Goal: Transaction & Acquisition: Purchase product/service

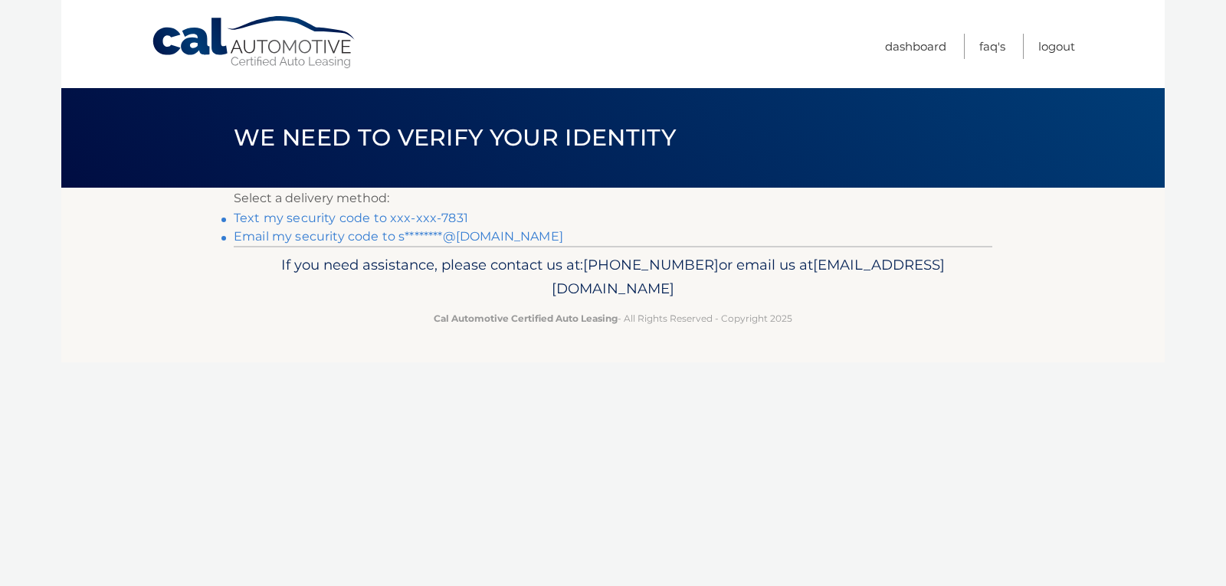
click at [390, 216] on link "Text my security code to xxx-xxx-7831" at bounding box center [351, 218] width 235 height 15
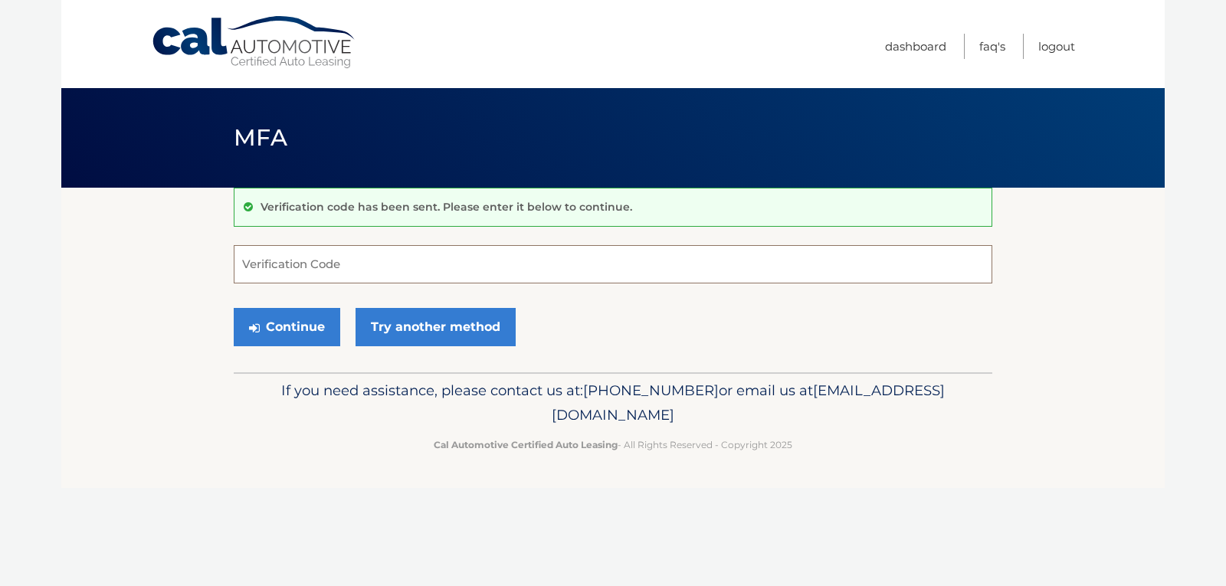
click at [320, 261] on input "Verification Code" at bounding box center [613, 264] width 759 height 38
type input "609676"
click at [304, 330] on button "Continue" at bounding box center [287, 327] width 107 height 38
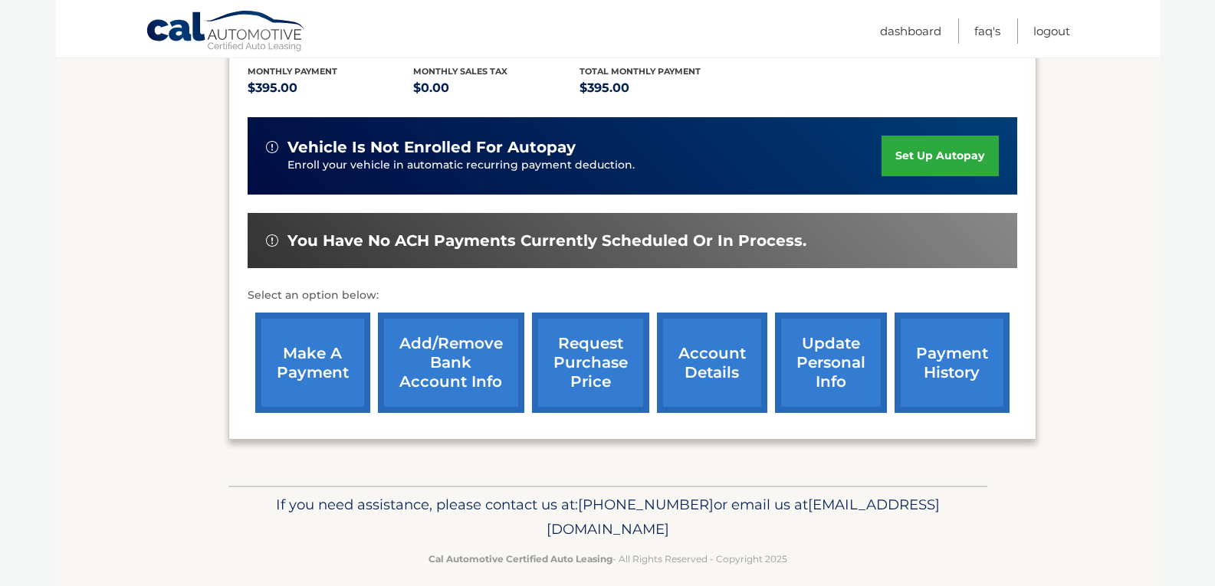
scroll to position [343, 0]
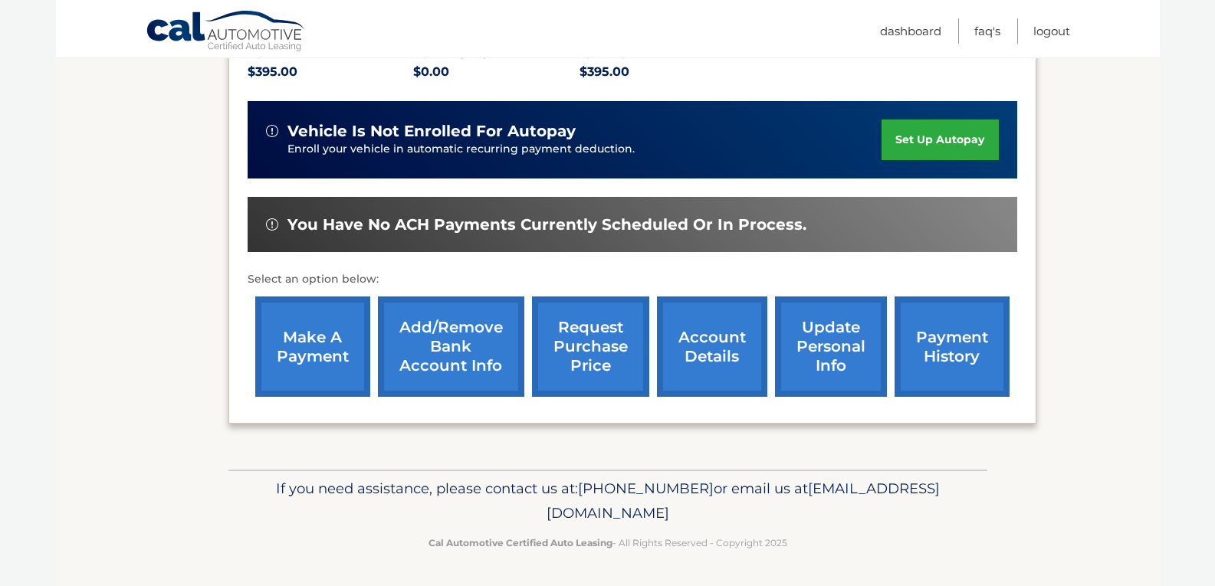
click at [302, 356] on link "make a payment" at bounding box center [312, 347] width 115 height 100
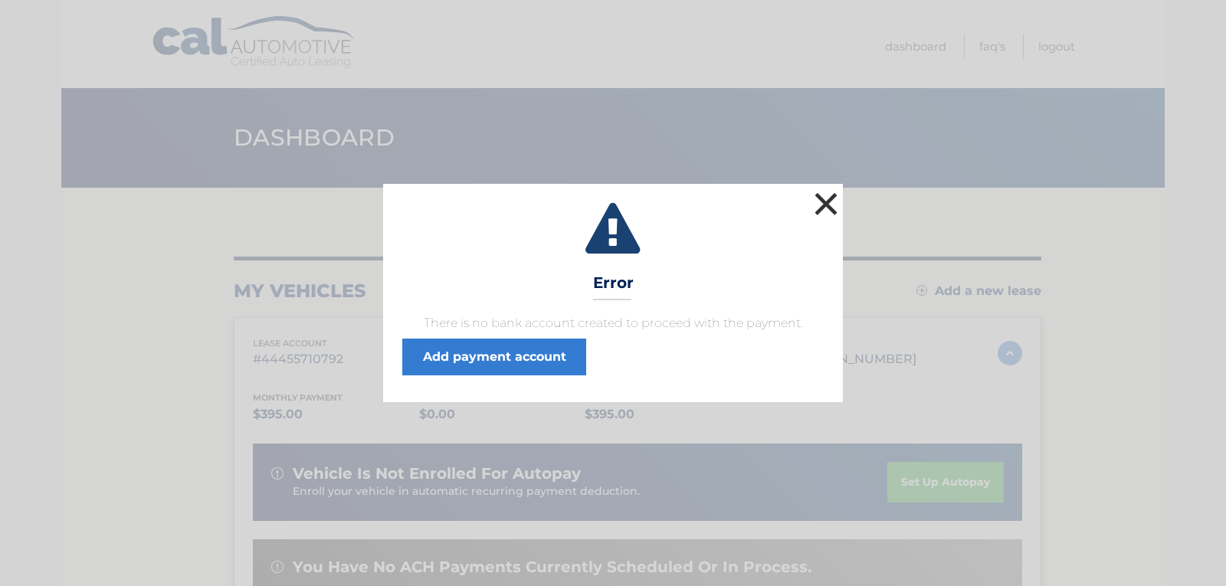
click at [834, 210] on button "×" at bounding box center [826, 204] width 31 height 31
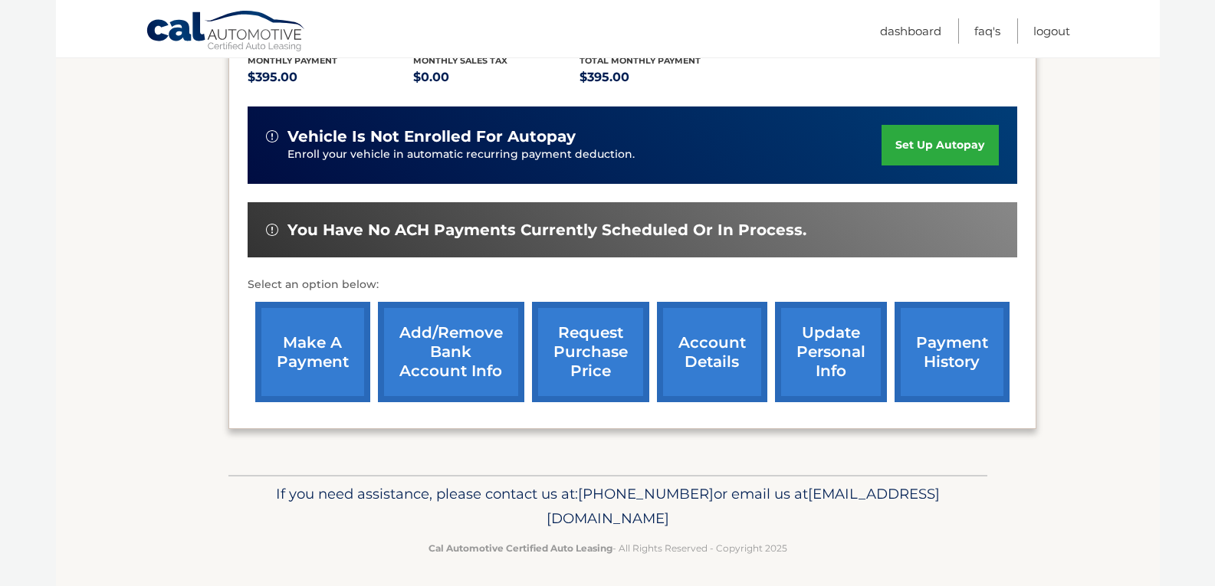
scroll to position [343, 0]
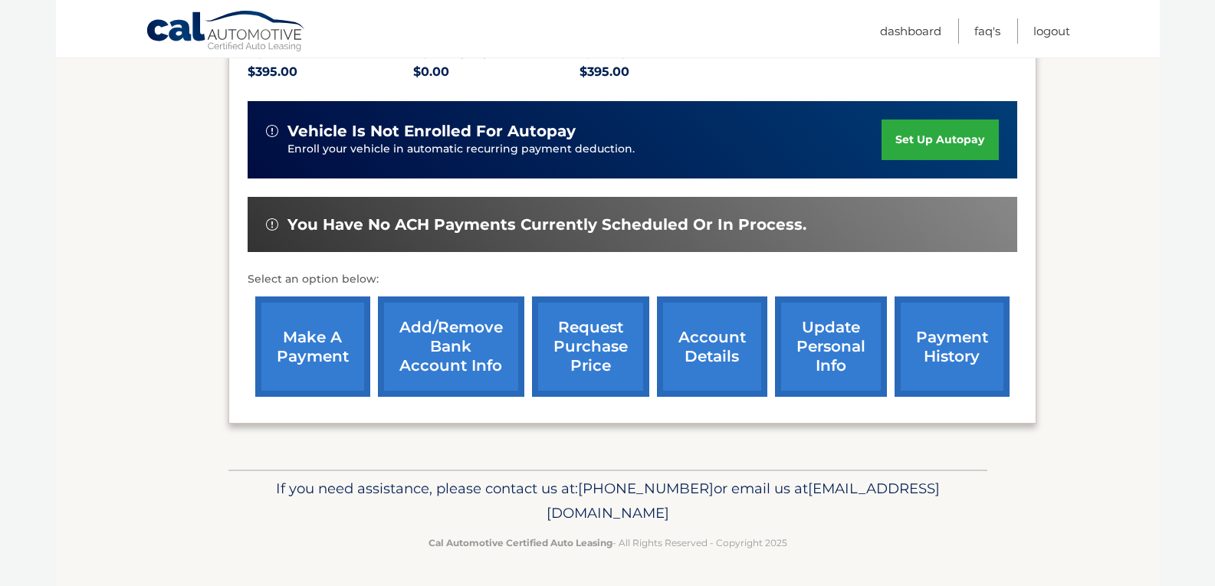
click at [317, 374] on link "make a payment" at bounding box center [312, 347] width 115 height 100
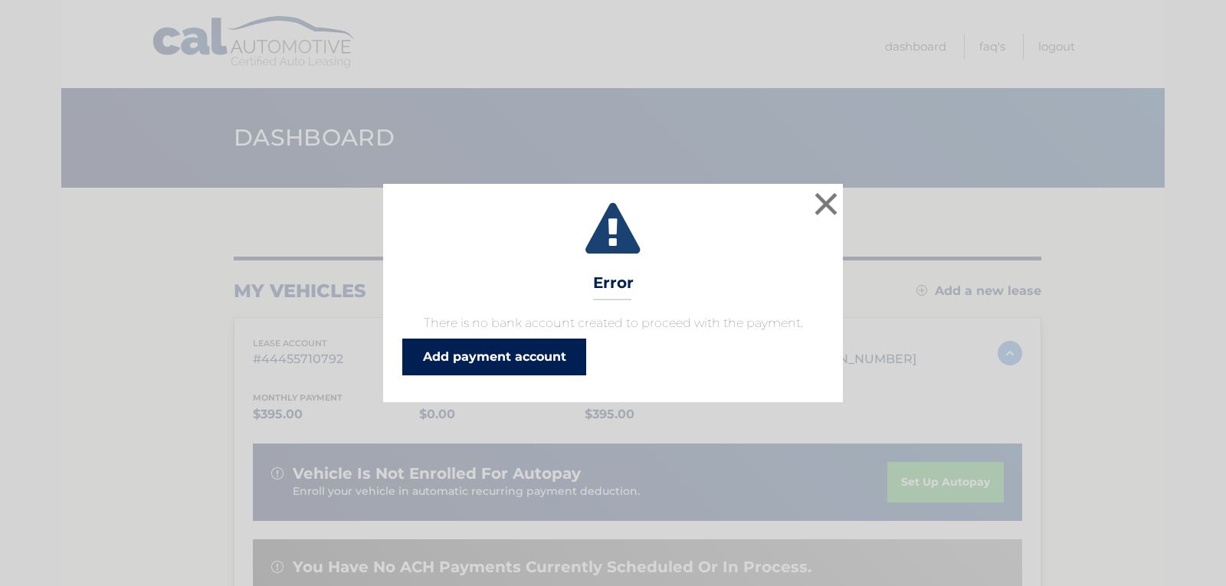
click at [514, 353] on link "Add payment account" at bounding box center [494, 357] width 184 height 37
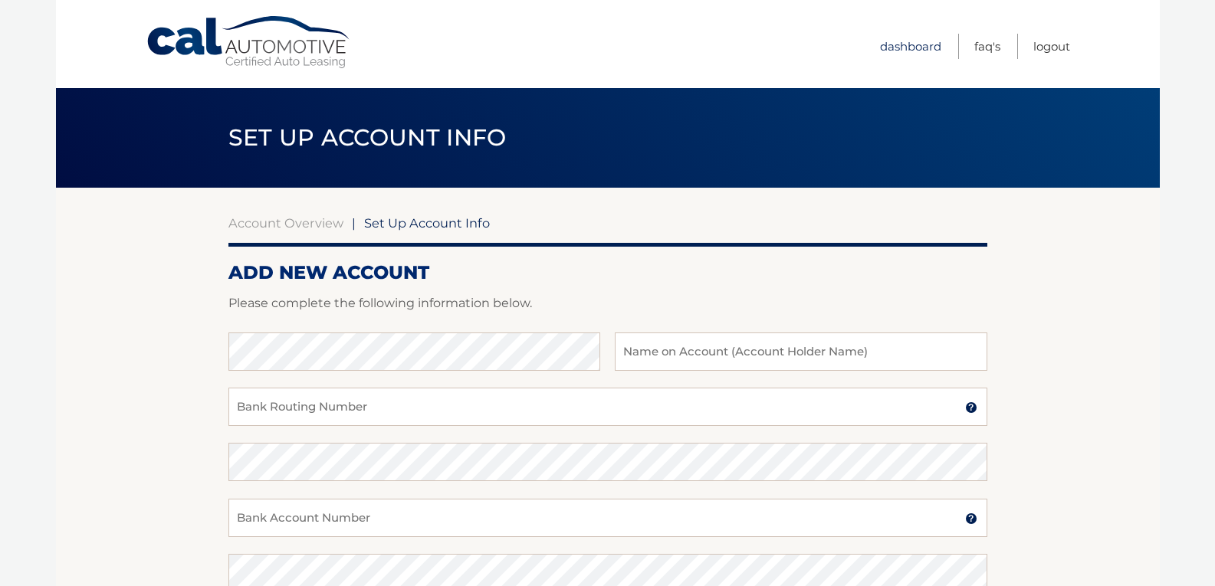
click at [916, 50] on link "Dashboard" at bounding box center [910, 46] width 61 height 25
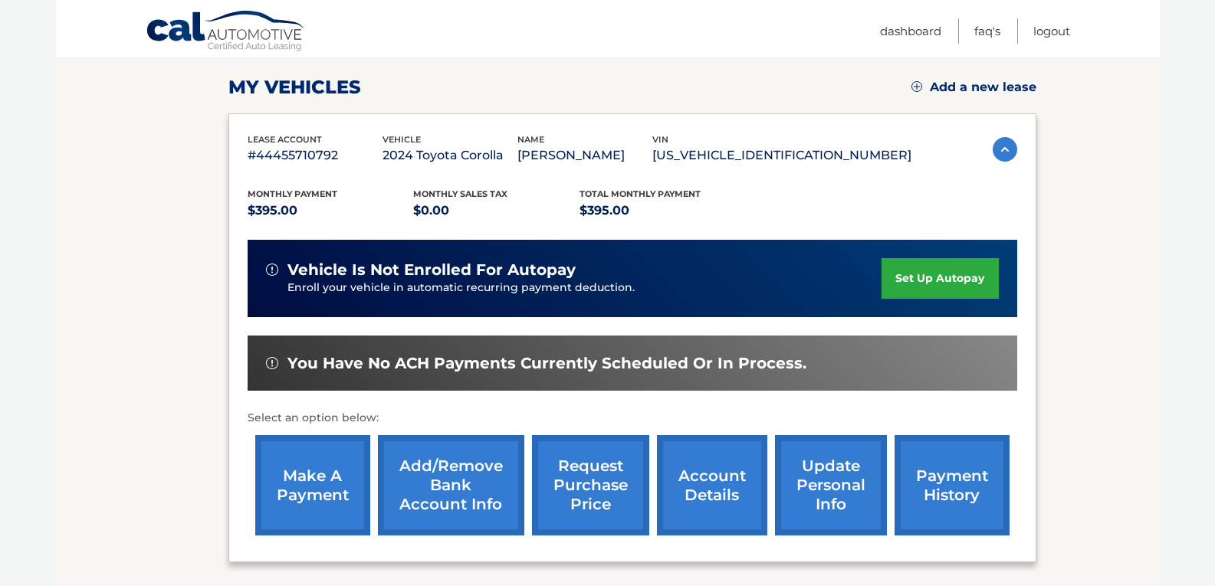
scroll to position [230, 0]
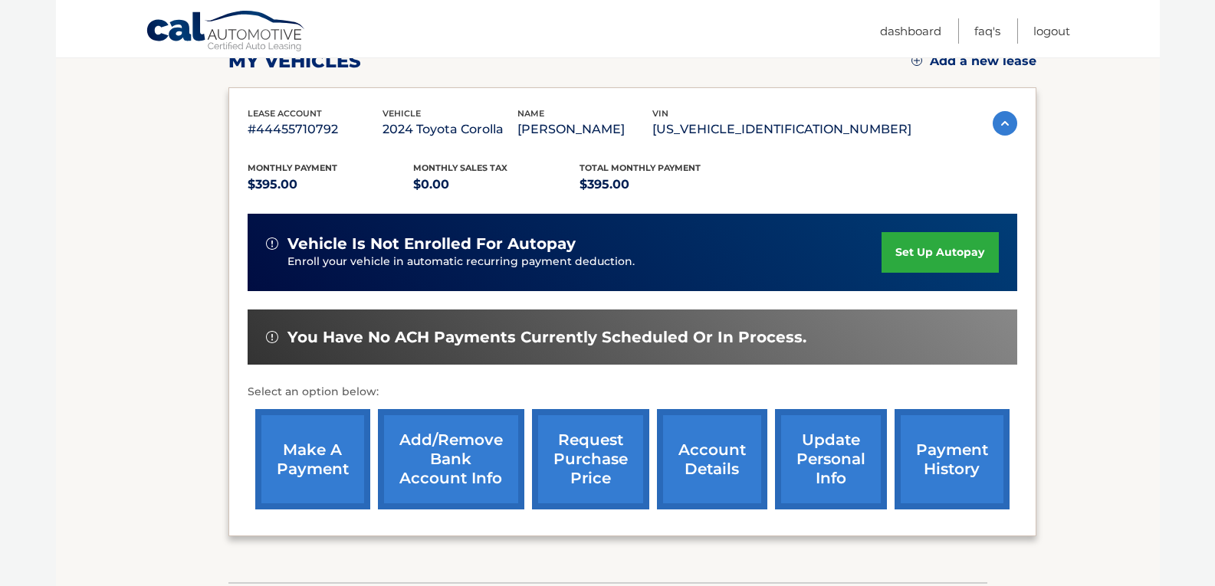
click at [936, 469] on link "payment history" at bounding box center [952, 459] width 115 height 100
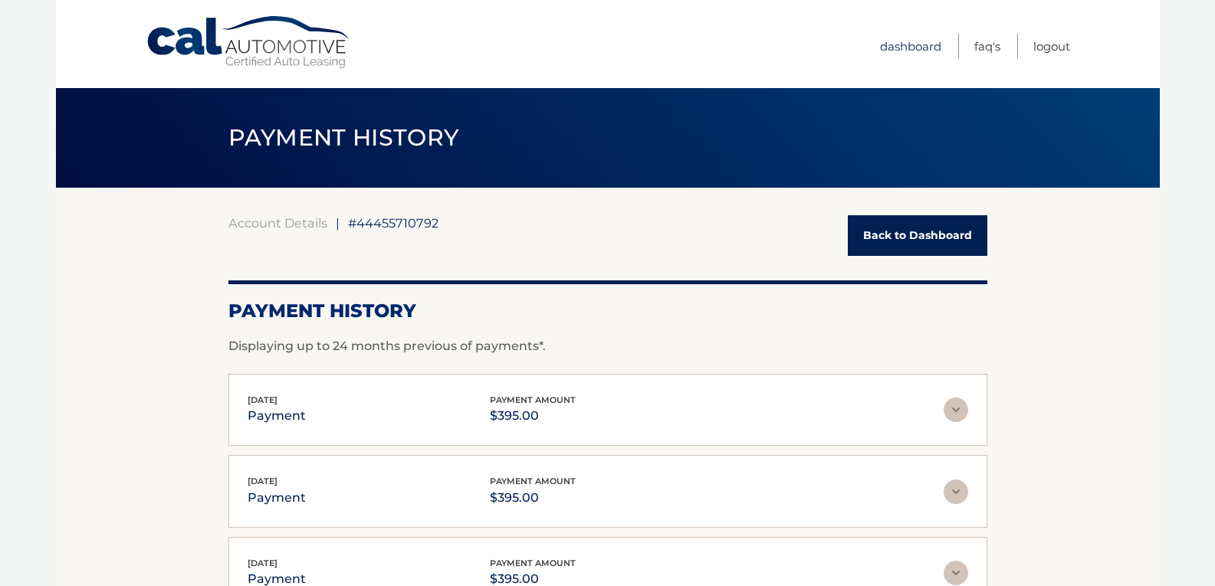
click at [911, 42] on link "Dashboard" at bounding box center [910, 46] width 61 height 25
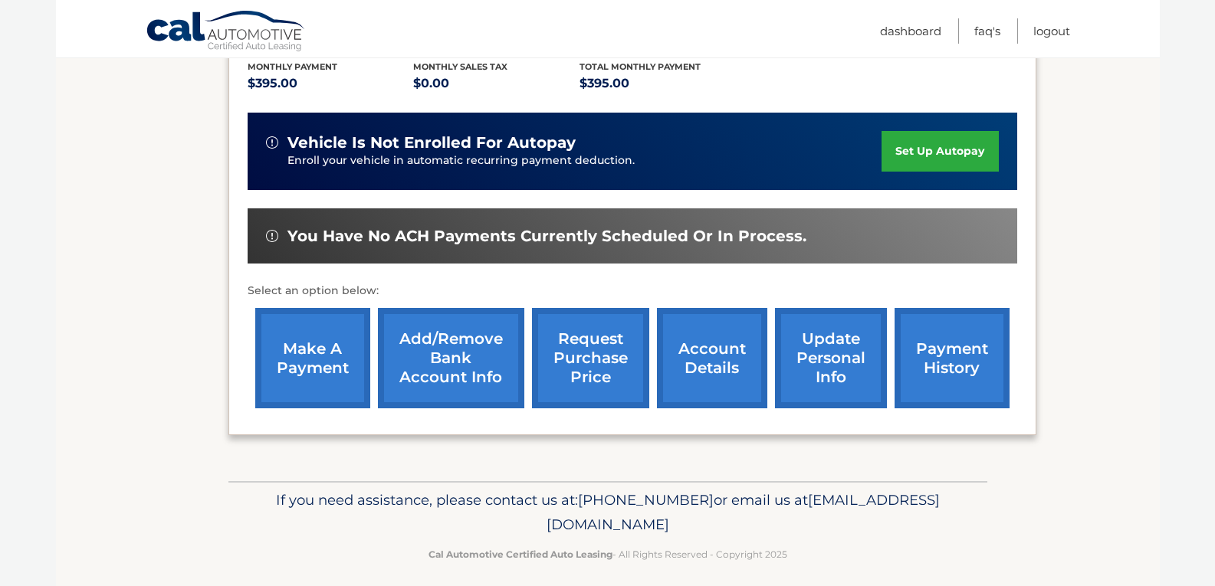
scroll to position [343, 0]
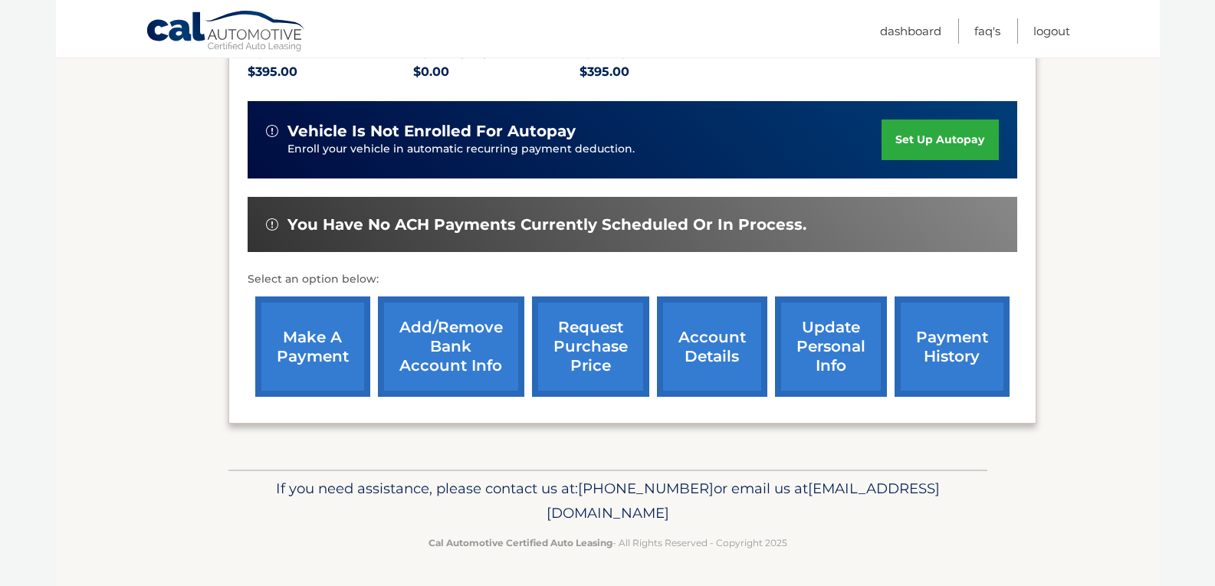
click at [488, 383] on link "Add/Remove bank account info" at bounding box center [451, 347] width 146 height 100
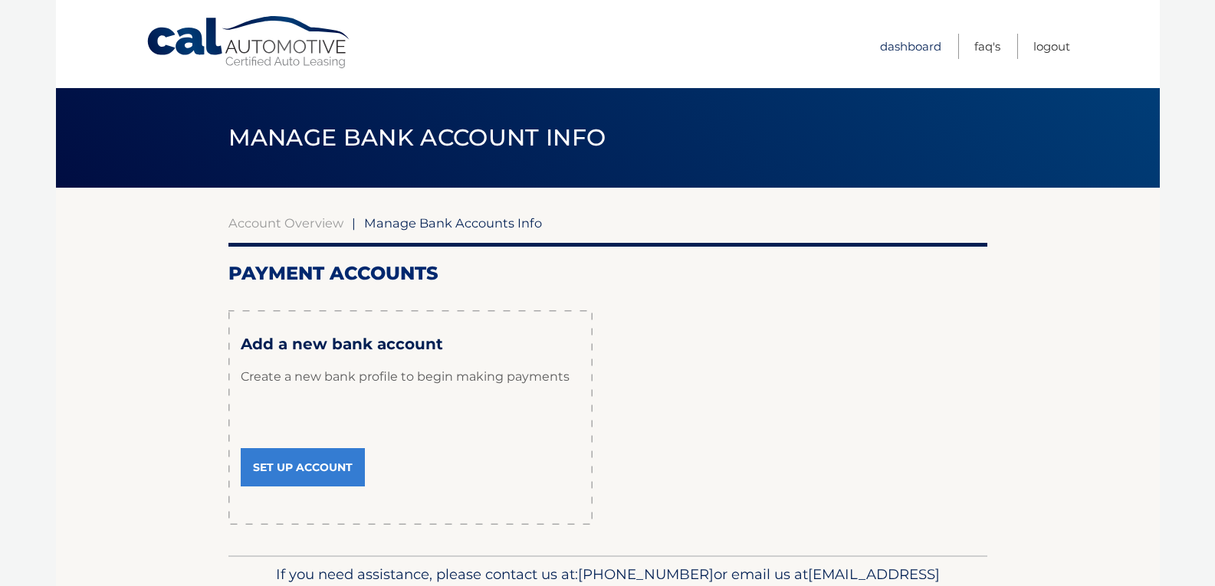
click at [901, 43] on link "Dashboard" at bounding box center [910, 46] width 61 height 25
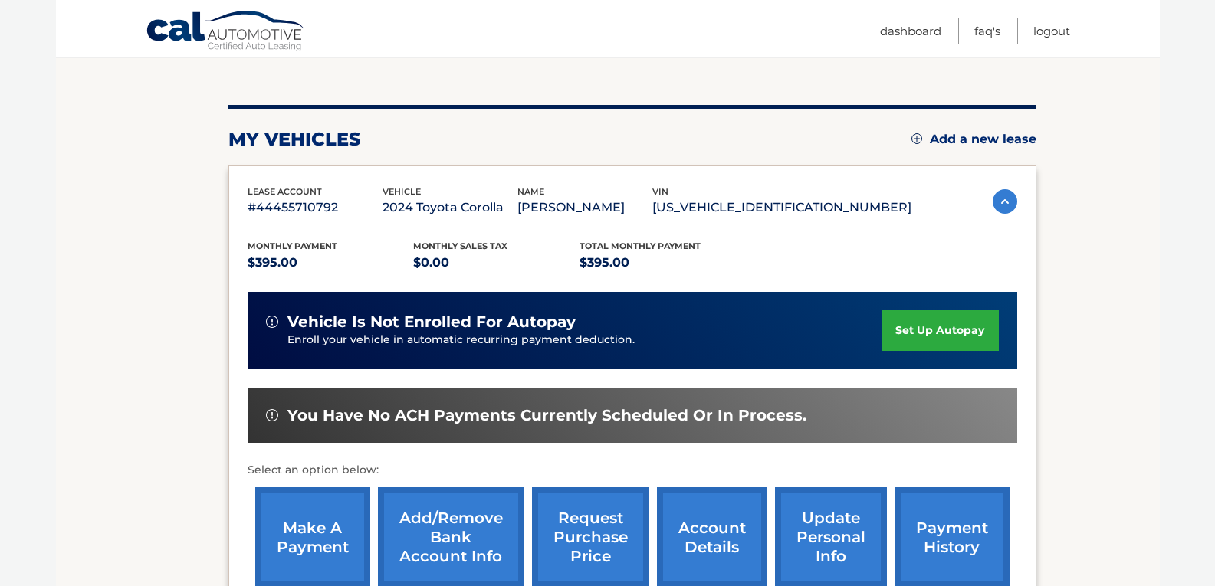
scroll to position [153, 0]
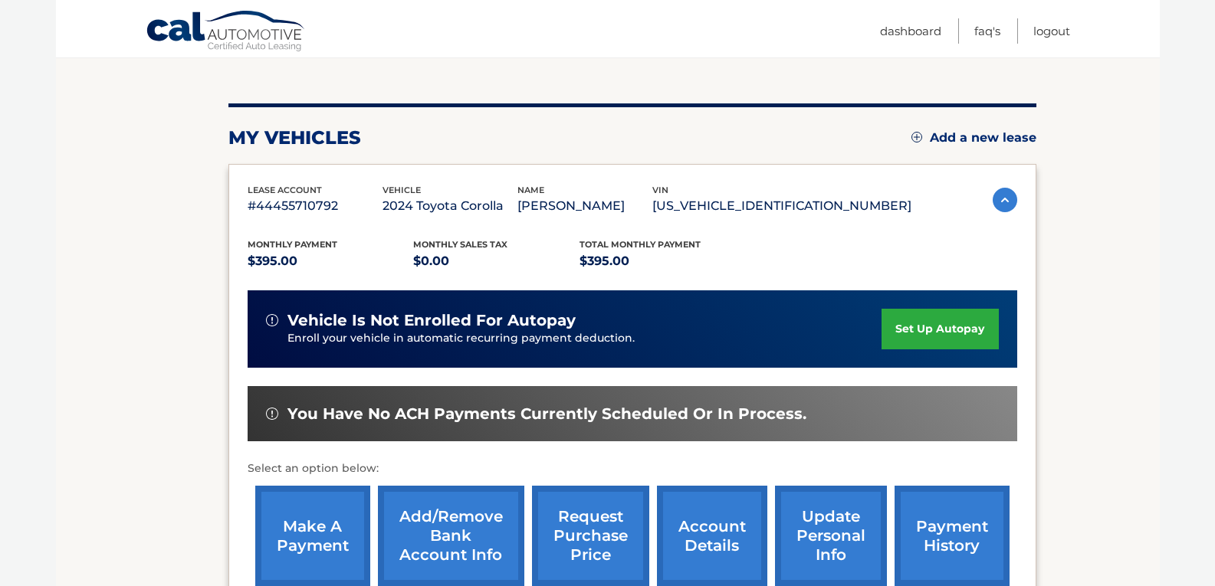
click at [1004, 202] on img at bounding box center [1005, 200] width 25 height 25
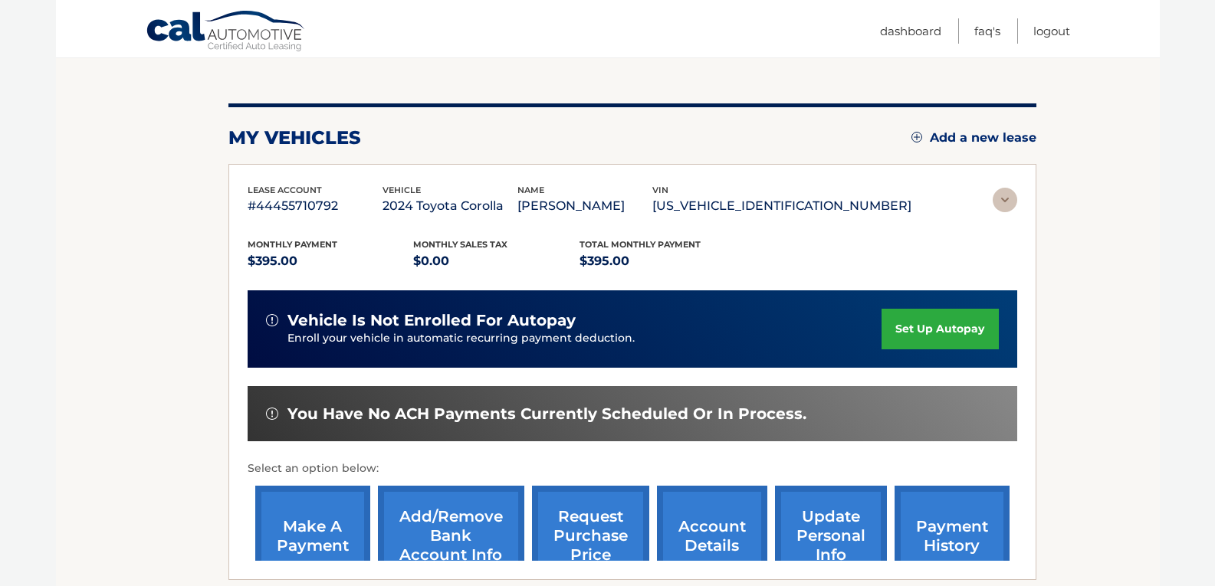
scroll to position [0, 0]
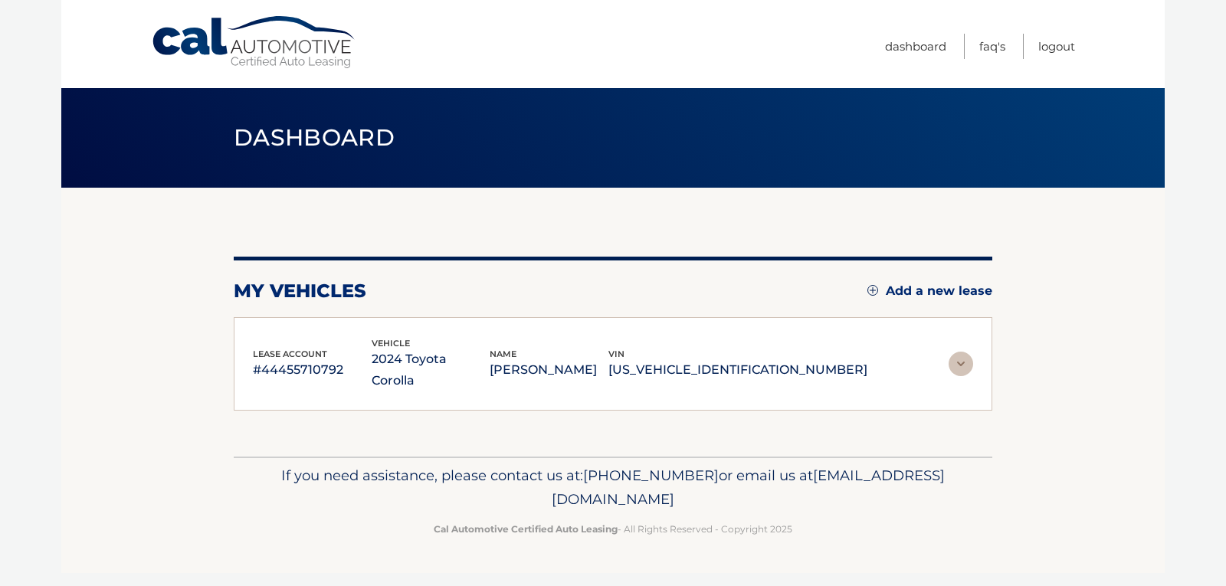
click at [959, 354] on img at bounding box center [961, 364] width 25 height 25
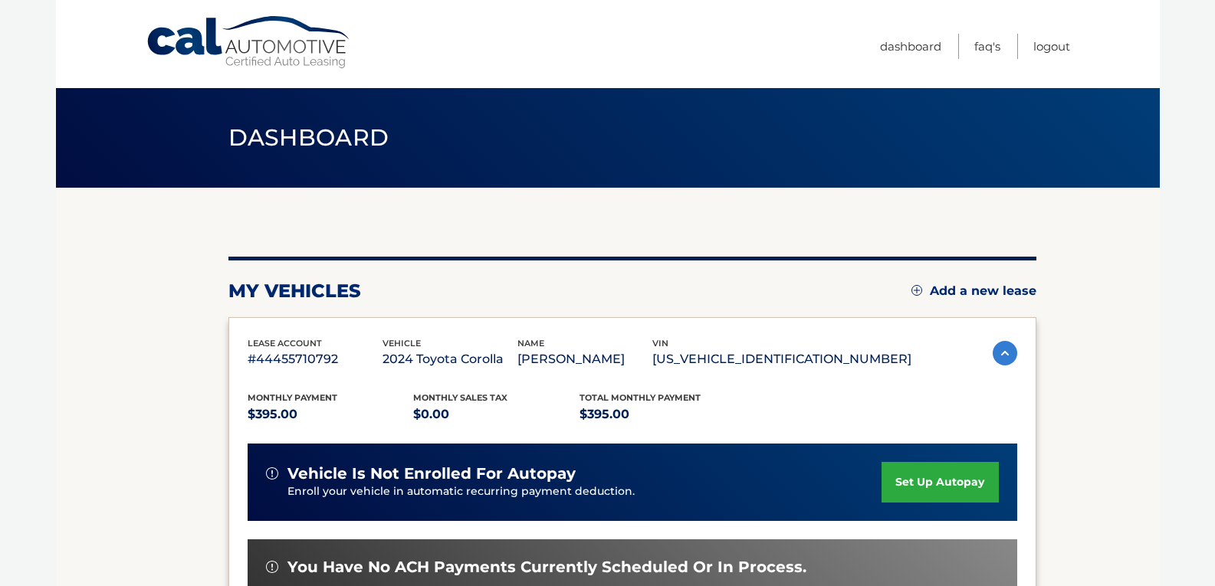
click at [289, 410] on p "$395.00" at bounding box center [331, 414] width 166 height 21
click at [293, 362] on p "#44455710792" at bounding box center [315, 359] width 135 height 21
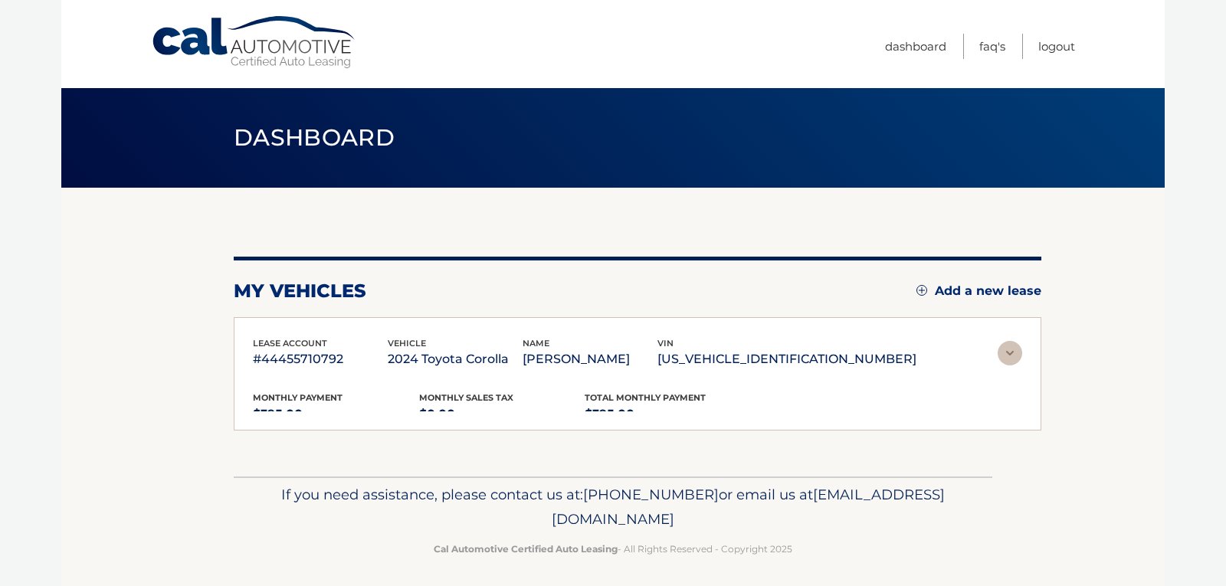
click at [354, 356] on p "#44455710792" at bounding box center [320, 359] width 135 height 21
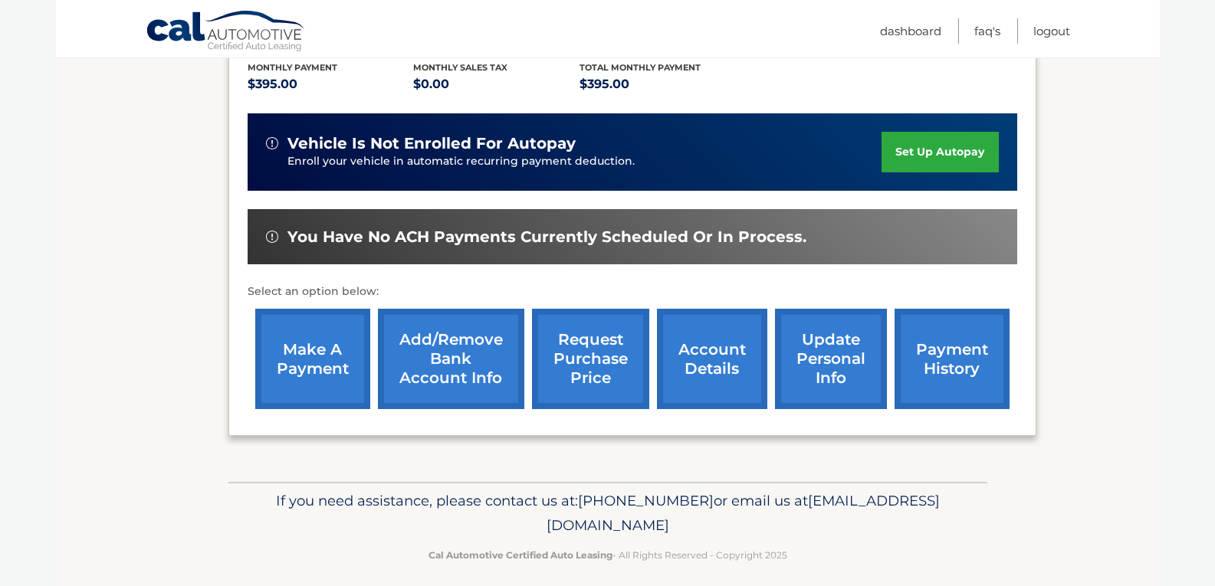
scroll to position [343, 0]
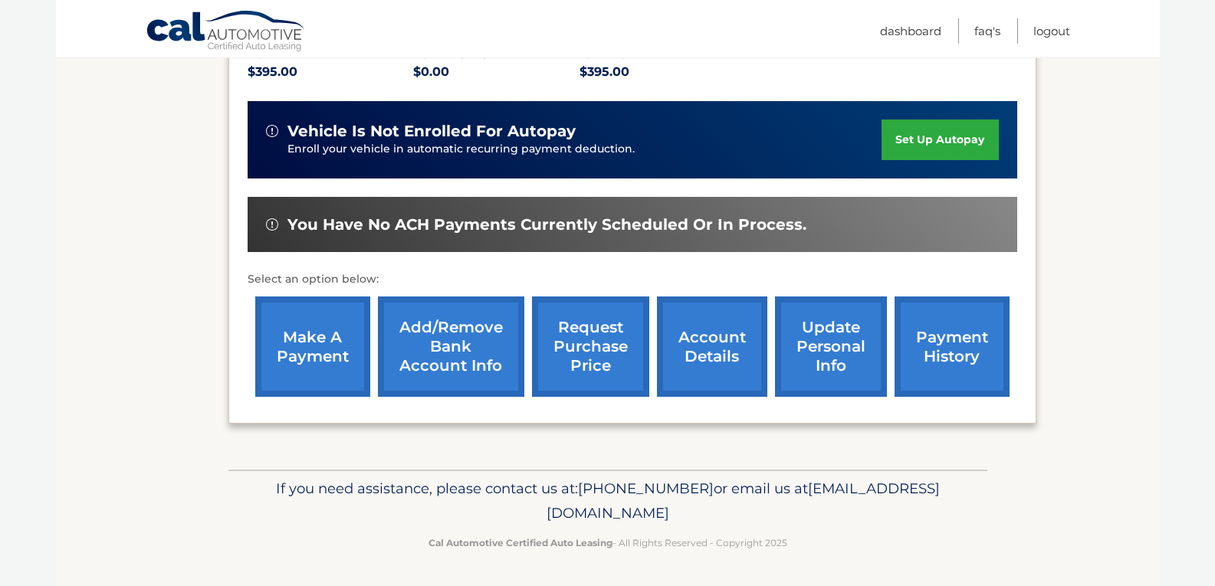
click at [291, 310] on link "make a payment" at bounding box center [312, 347] width 115 height 100
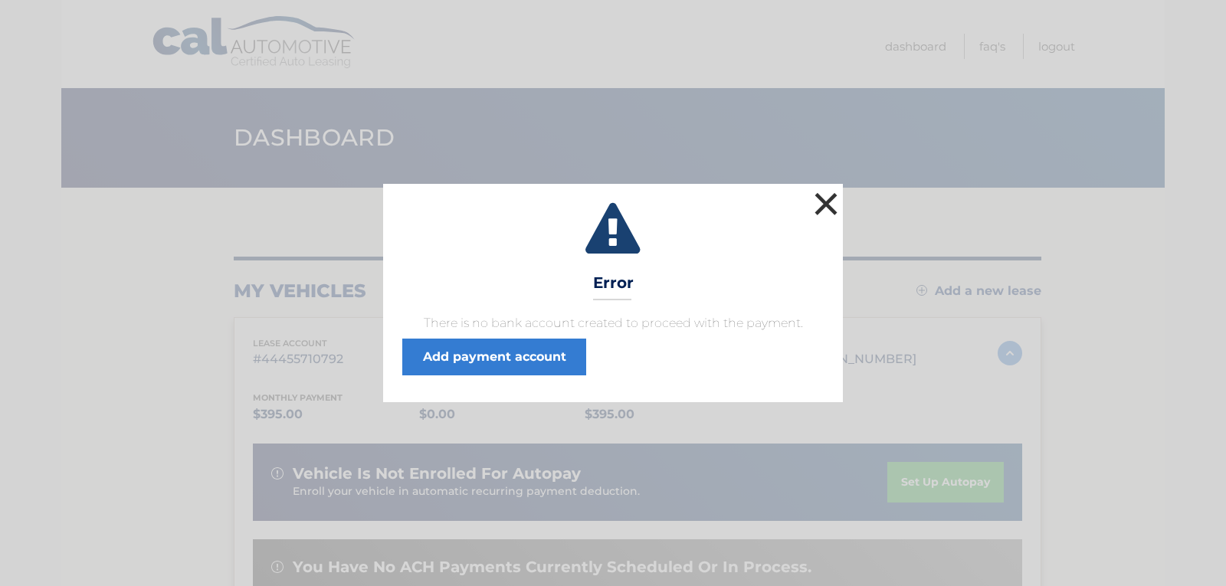
click at [827, 203] on button "×" at bounding box center [826, 204] width 31 height 31
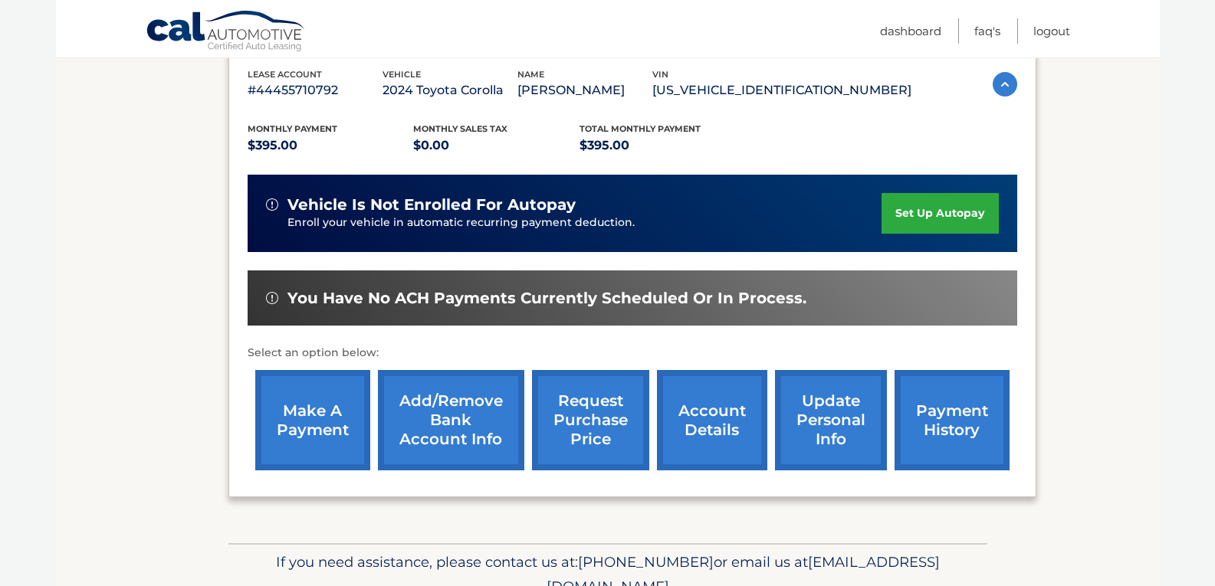
scroll to position [343, 0]
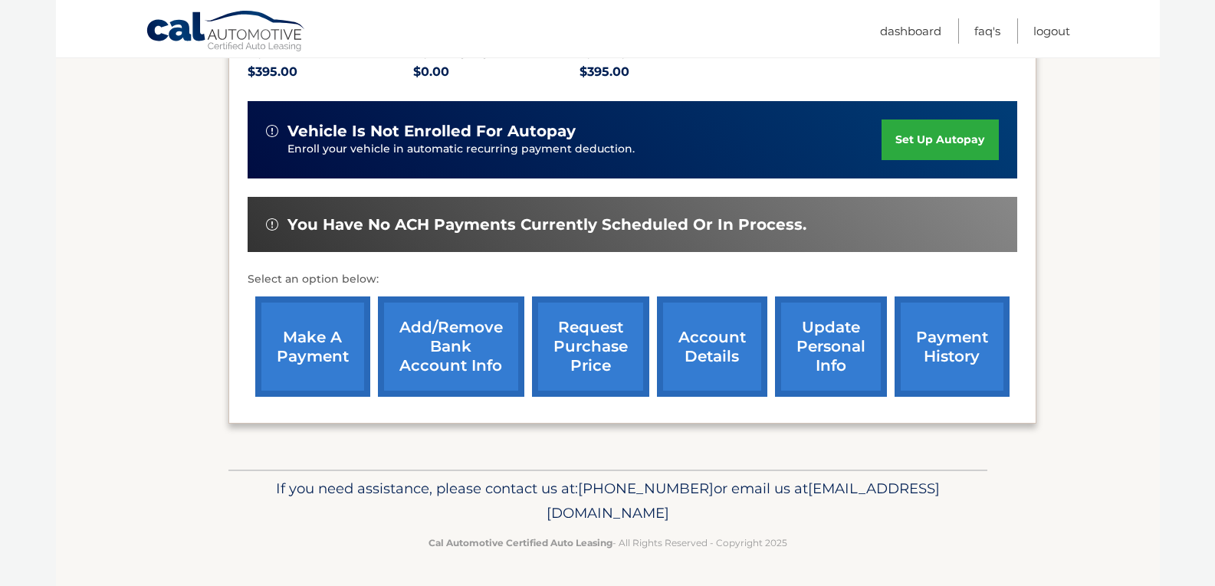
click at [595, 385] on link "request purchase price" at bounding box center [590, 347] width 117 height 100
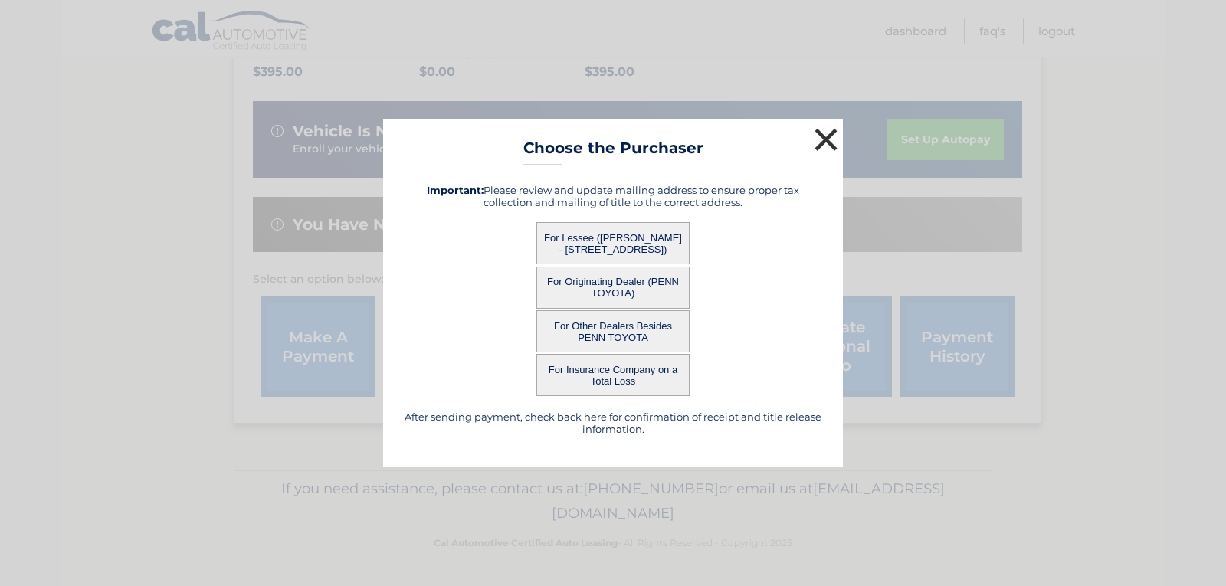
click at [825, 138] on button "×" at bounding box center [826, 139] width 31 height 31
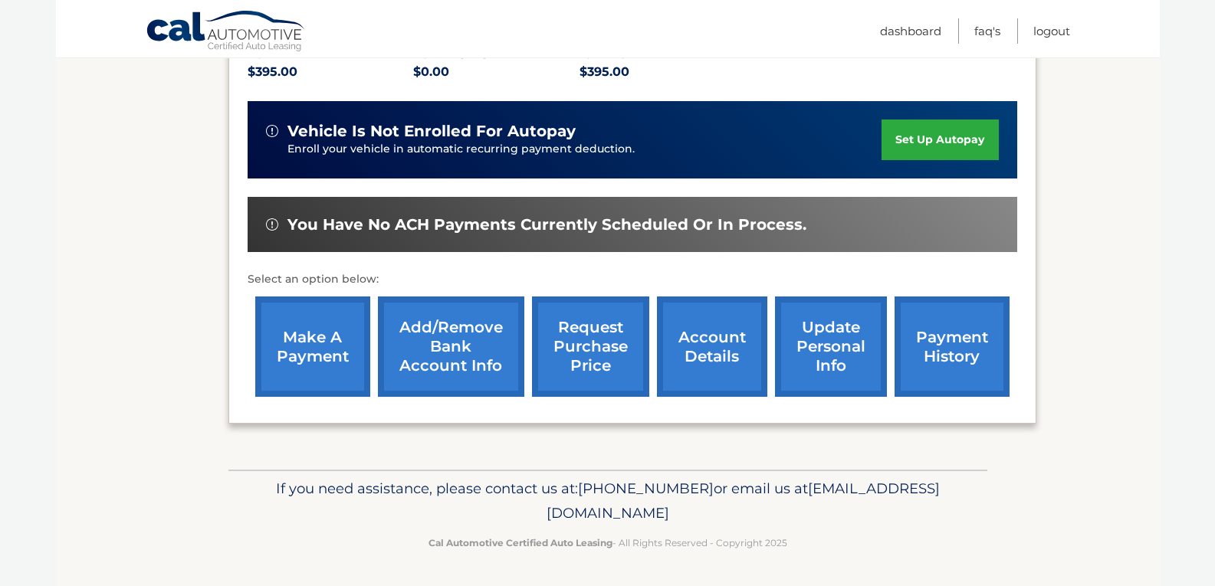
click at [727, 381] on link "account details" at bounding box center [712, 347] width 110 height 100
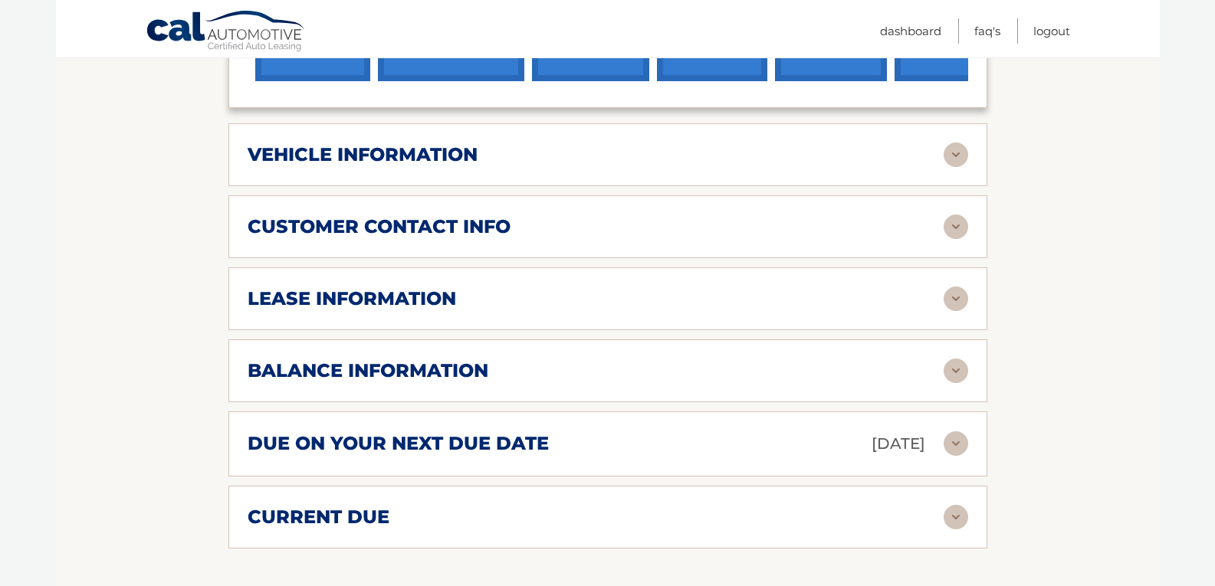
scroll to position [767, 0]
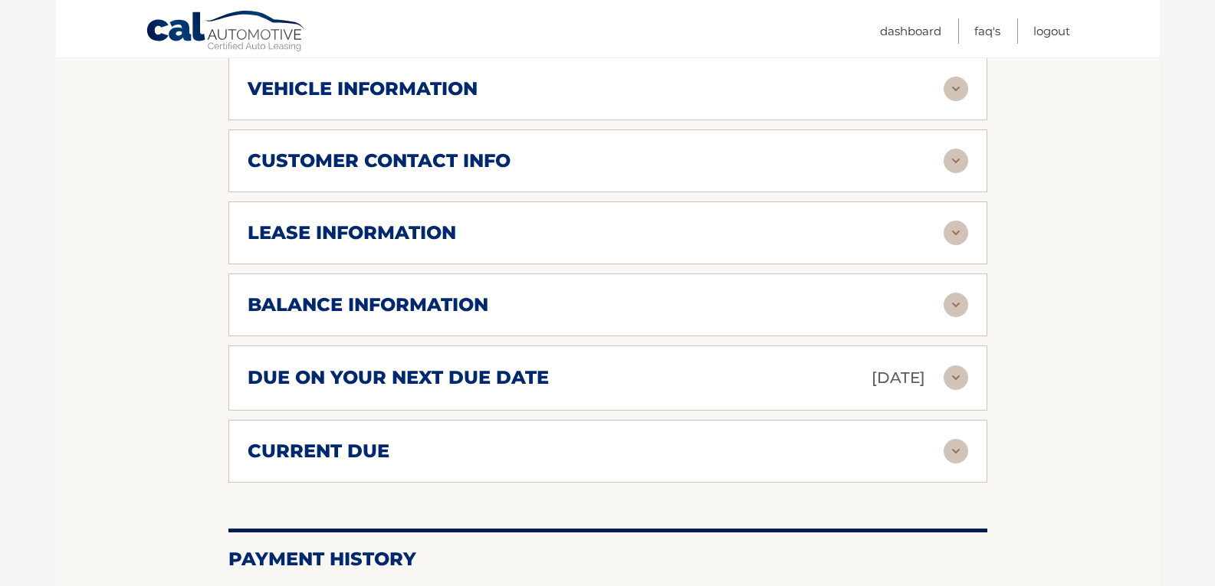
click at [517, 366] on h2 "due on your next due date" at bounding box center [398, 377] width 301 height 23
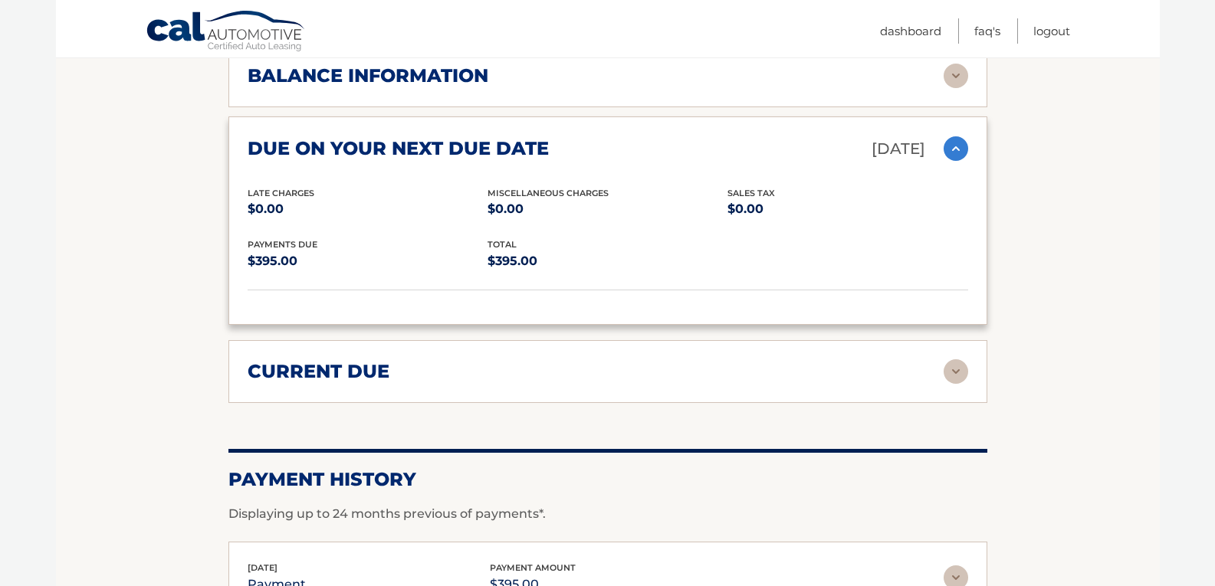
scroll to position [997, 0]
click at [369, 360] on h2 "current due" at bounding box center [319, 371] width 142 height 23
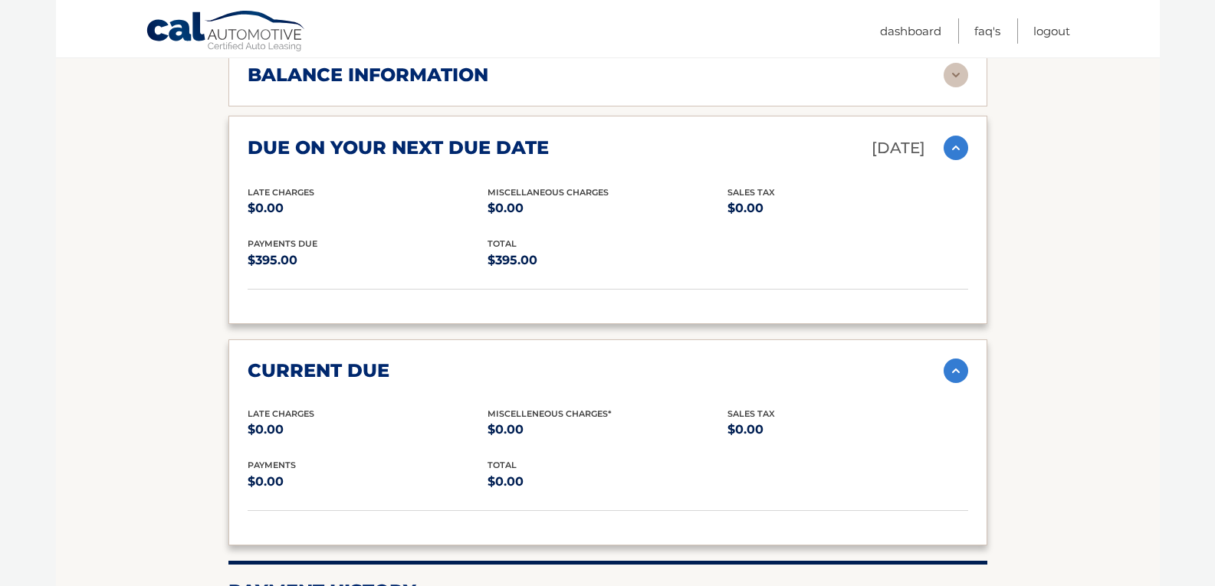
click at [373, 136] on h2 "due on your next due date" at bounding box center [398, 147] width 301 height 23
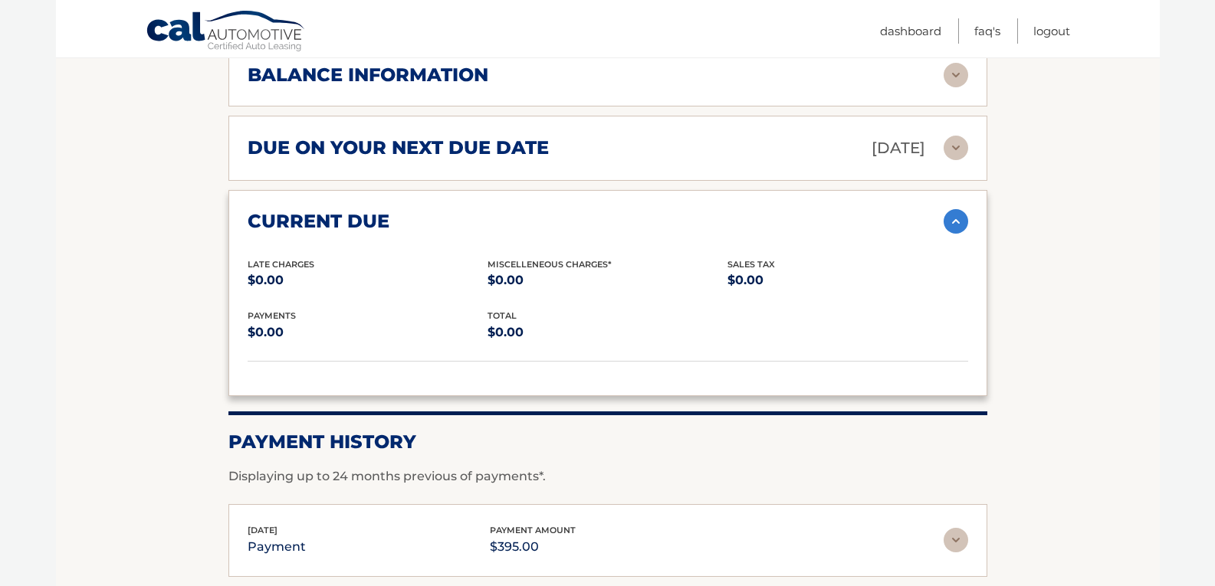
click at [468, 136] on h2 "due on your next due date" at bounding box center [398, 147] width 301 height 23
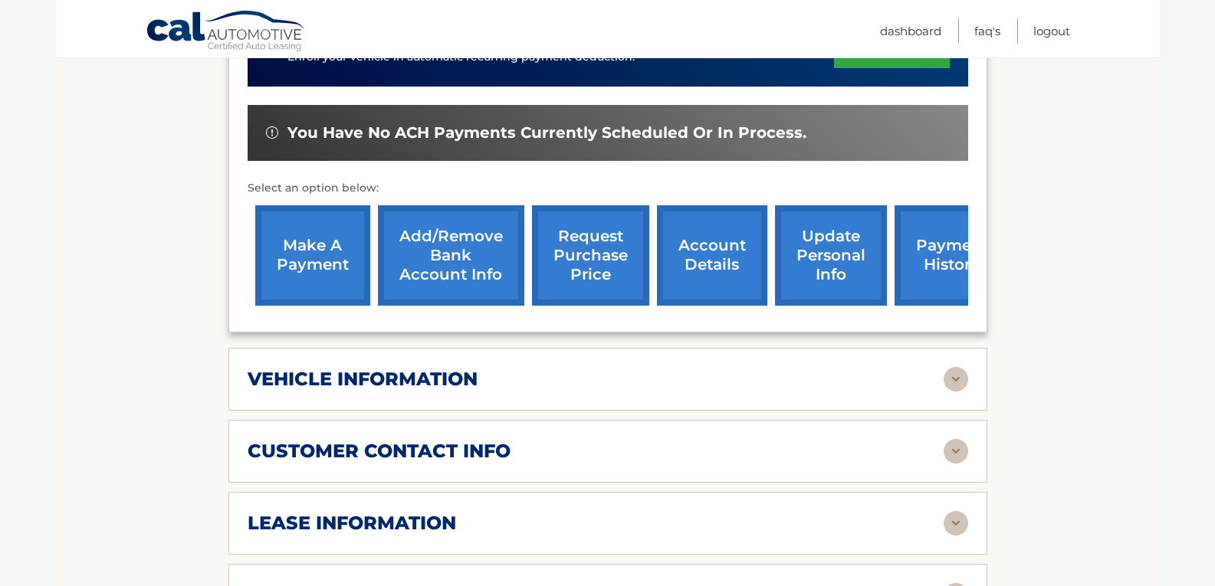
scroll to position [383, 0]
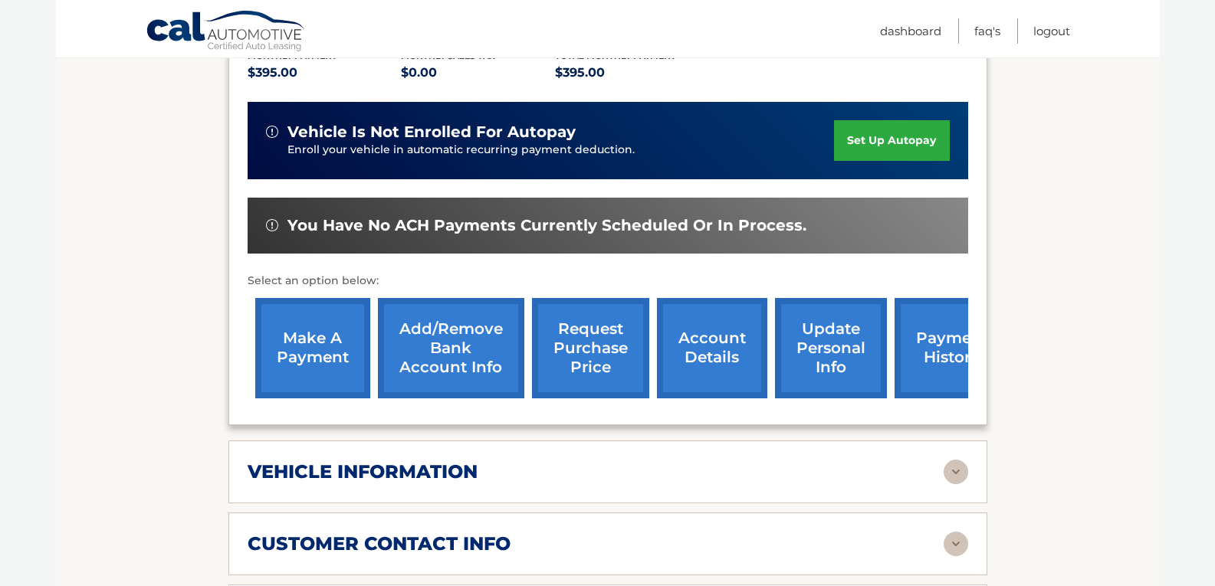
click at [504, 123] on span "vehicle is not enrolled for autopay" at bounding box center [431, 132] width 288 height 19
click at [337, 356] on link "make a payment" at bounding box center [312, 348] width 115 height 100
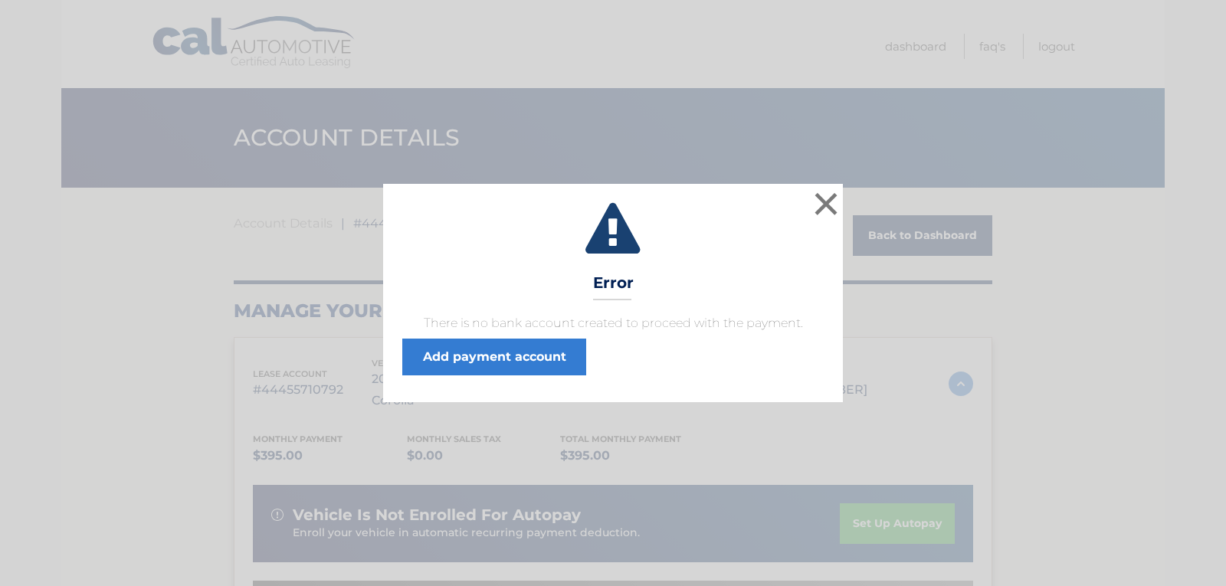
click at [691, 360] on span "There is no bank account created to proceed with the payment. Add payment accou…" at bounding box center [613, 344] width 422 height 61
click at [827, 204] on button "×" at bounding box center [826, 204] width 31 height 31
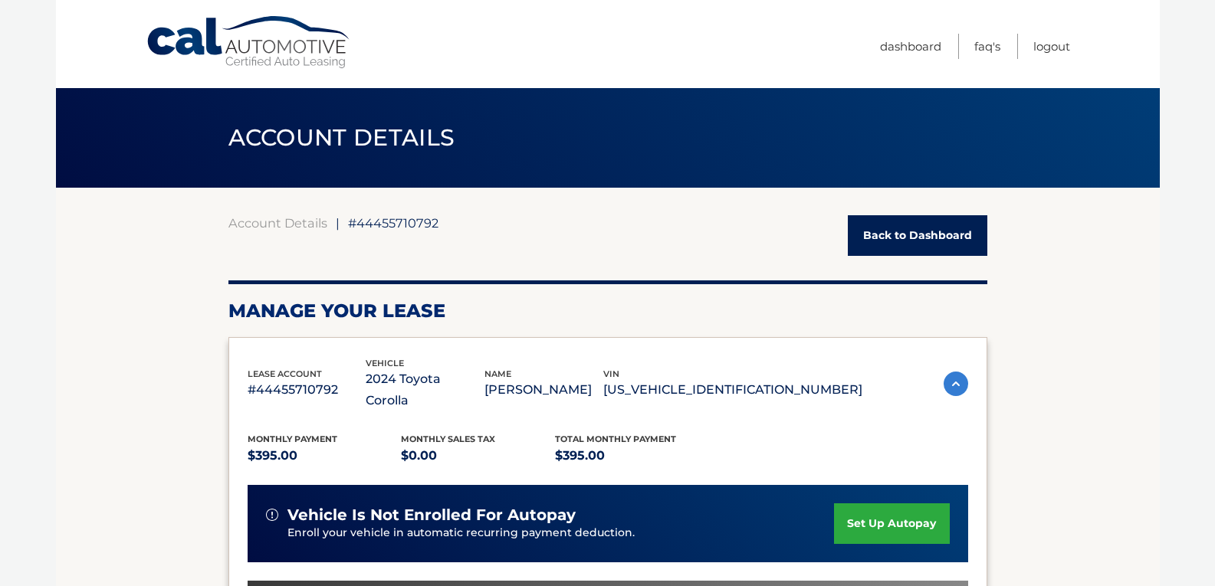
click at [924, 242] on link "Back to Dashboard" at bounding box center [918, 235] width 140 height 41
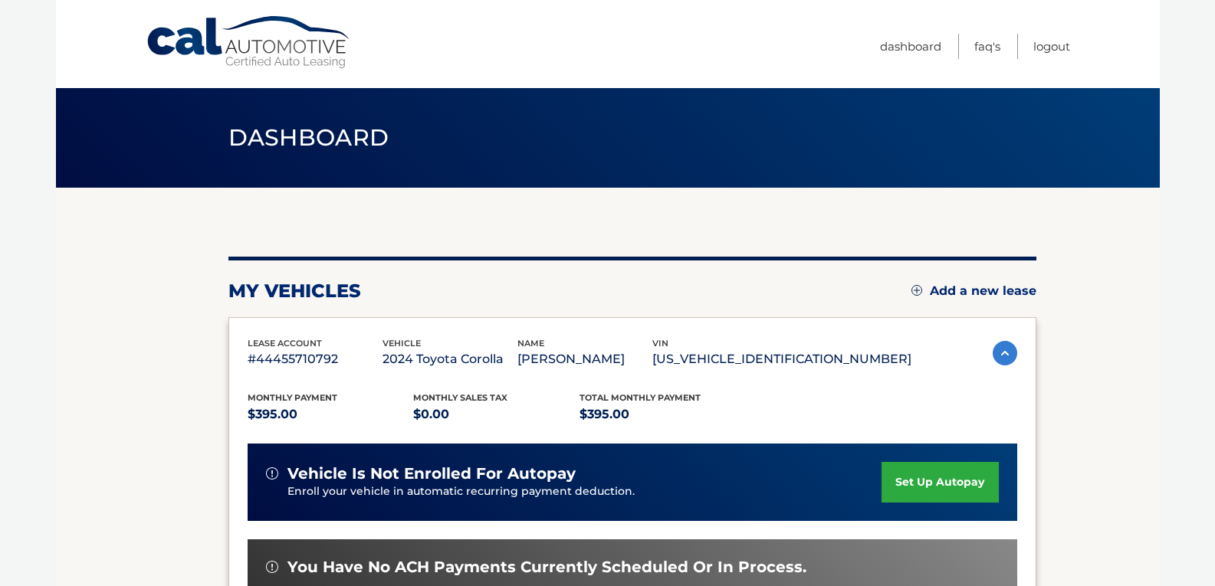
click at [309, 294] on h2 "my vehicles" at bounding box center [294, 291] width 133 height 23
click at [265, 419] on p "$395.00" at bounding box center [331, 414] width 166 height 21
click at [424, 410] on p "$0.00" at bounding box center [496, 414] width 166 height 21
click at [560, 404] on p "$0.00" at bounding box center [496, 414] width 166 height 21
click at [998, 357] on img at bounding box center [1005, 353] width 25 height 25
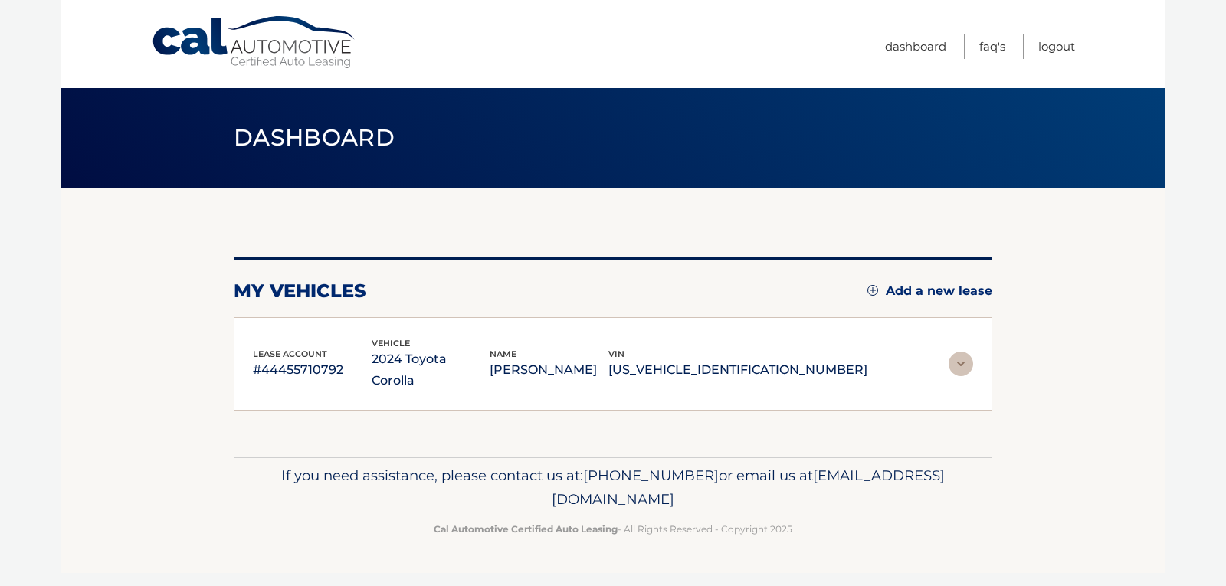
click at [944, 353] on div "lease account #44455710792 vehicle 2024 Toyota Corolla name STEVEN COCO vin 5YF…" at bounding box center [613, 365] width 721 height 56
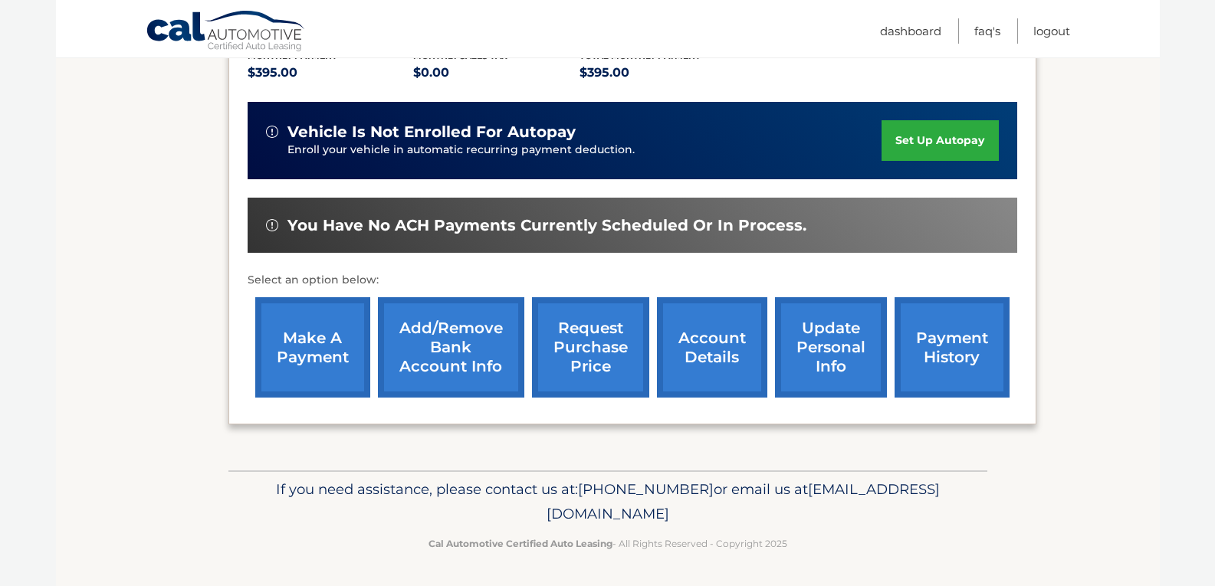
scroll to position [343, 0]
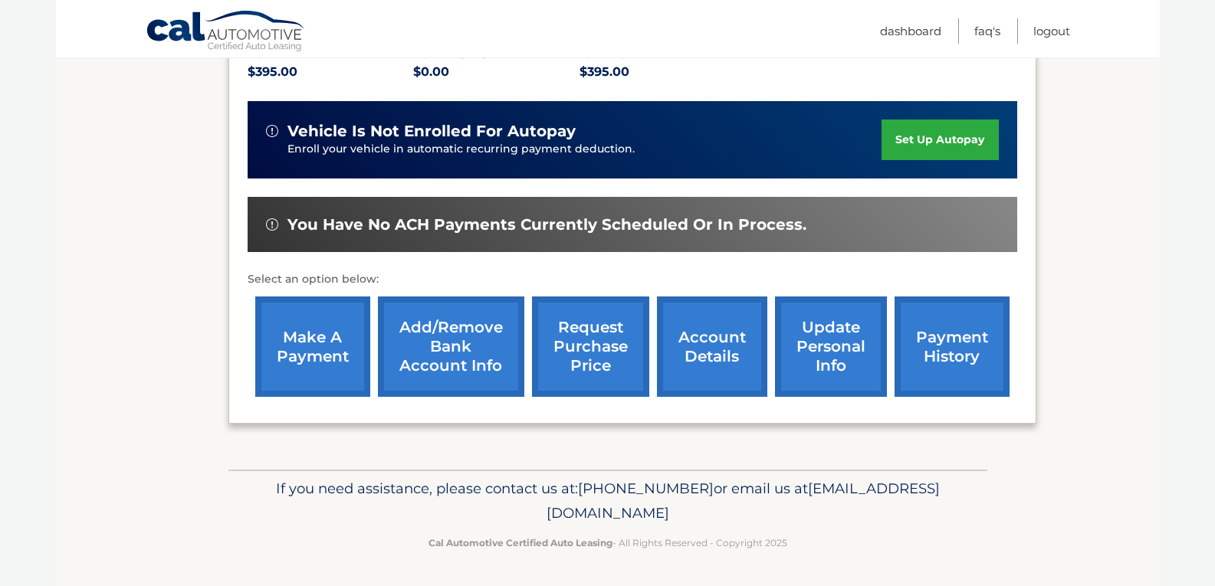
click at [458, 369] on link "Add/Remove bank account info" at bounding box center [451, 347] width 146 height 100
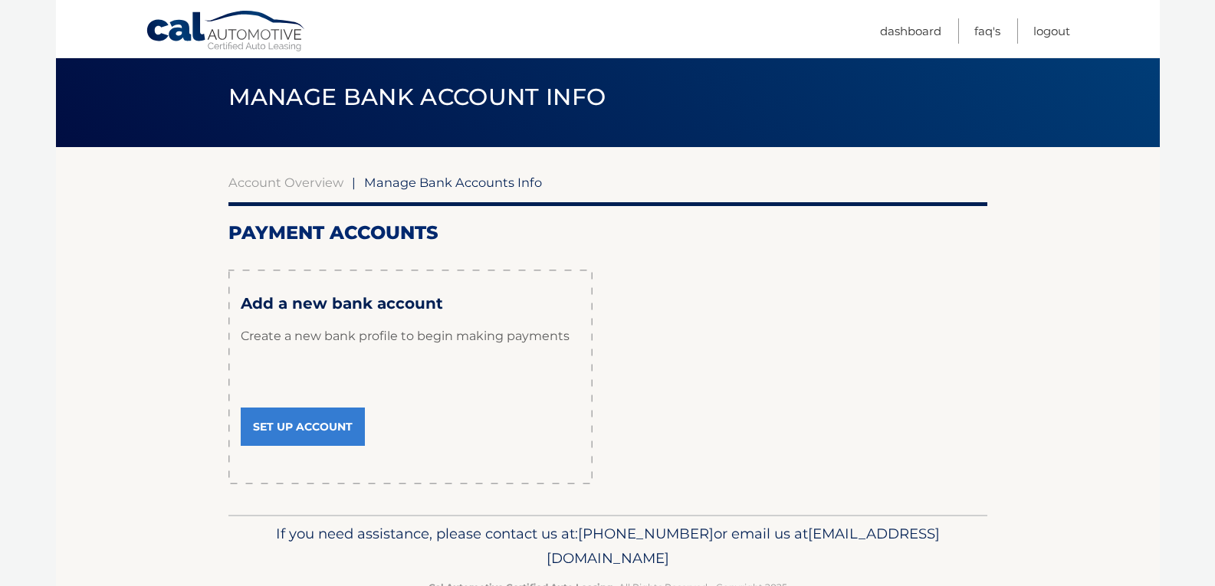
scroll to position [86, 0]
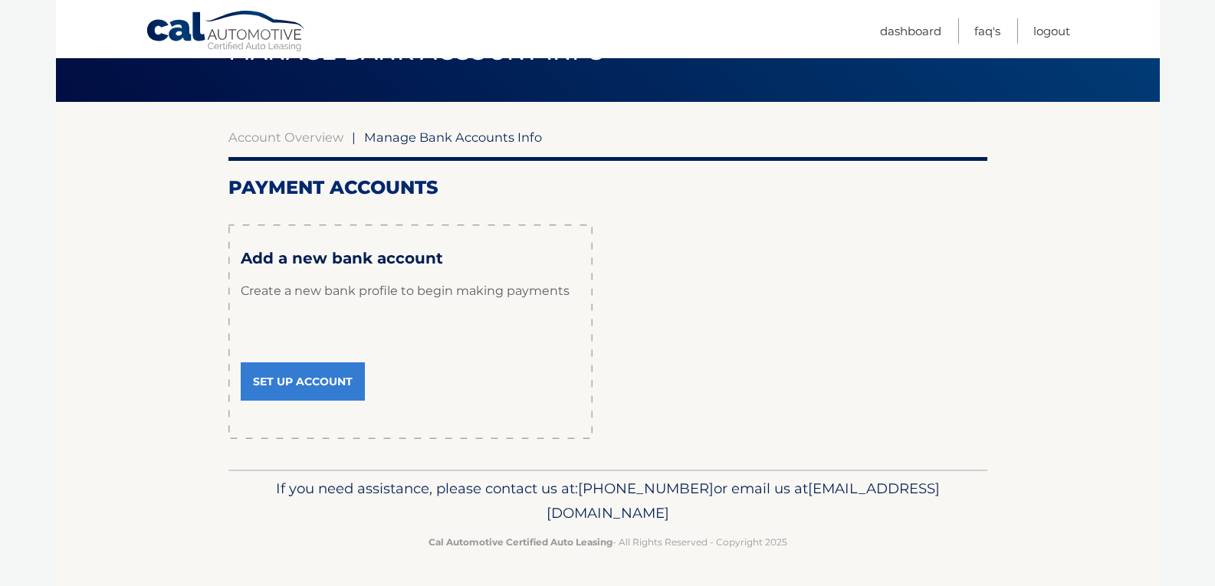
click at [336, 388] on link "Set Up Account" at bounding box center [303, 382] width 124 height 38
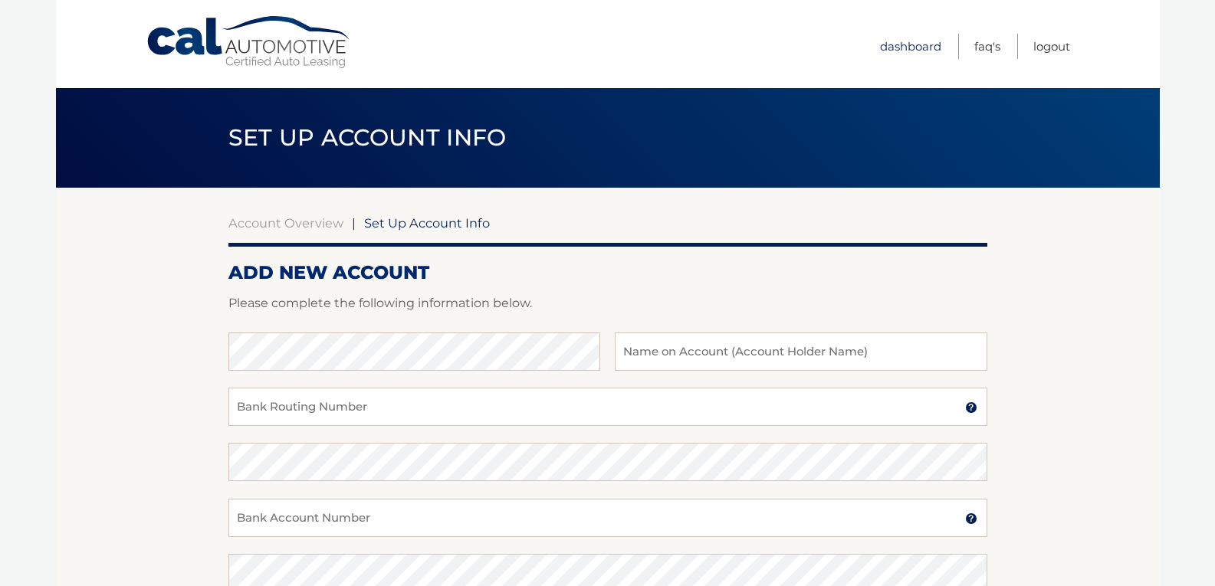
click at [910, 45] on link "Dashboard" at bounding box center [910, 46] width 61 height 25
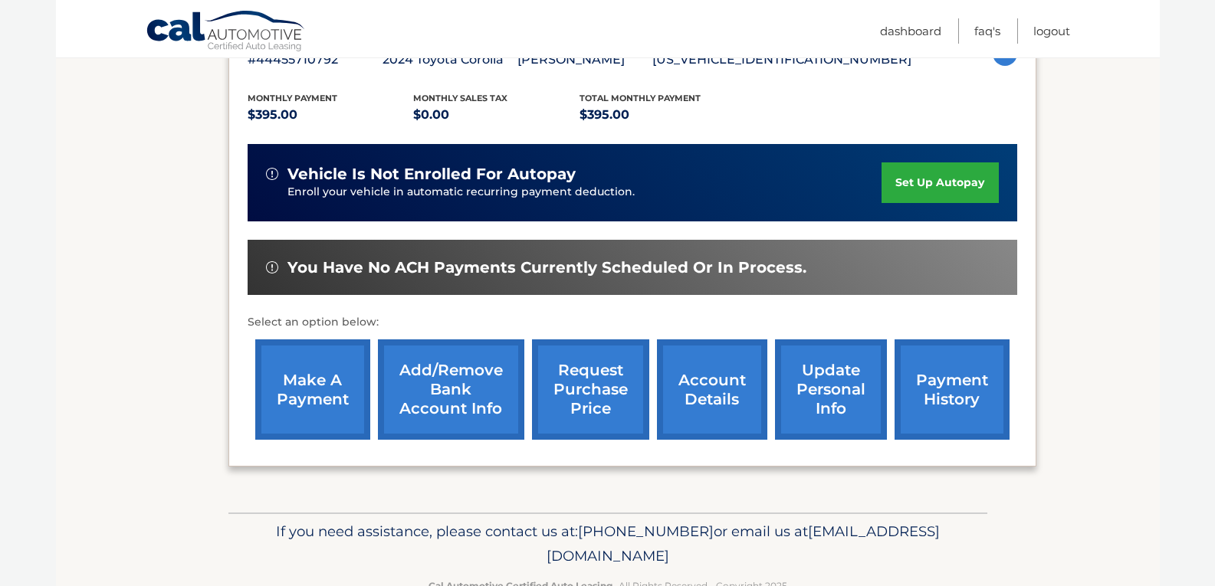
scroll to position [343, 0]
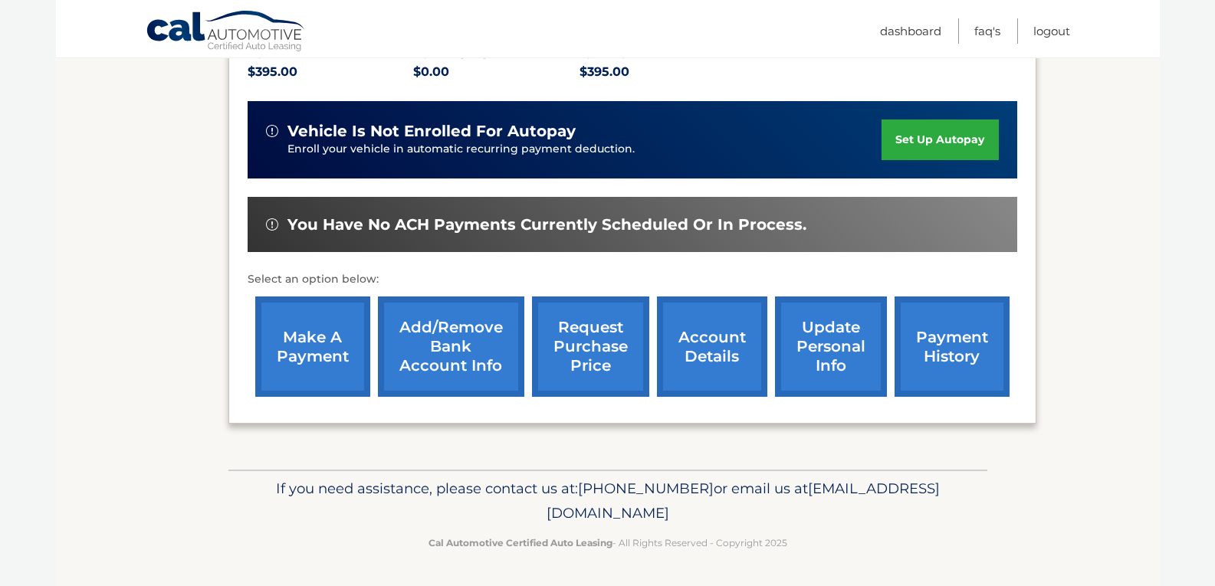
click at [842, 369] on link "update personal info" at bounding box center [831, 347] width 112 height 100
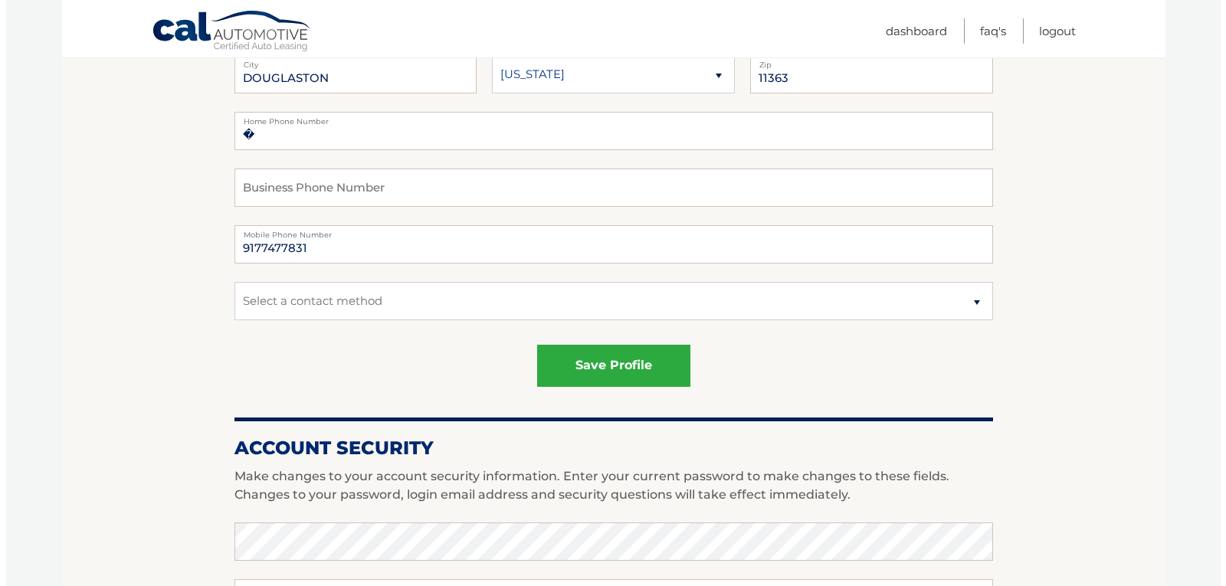
scroll to position [307, 0]
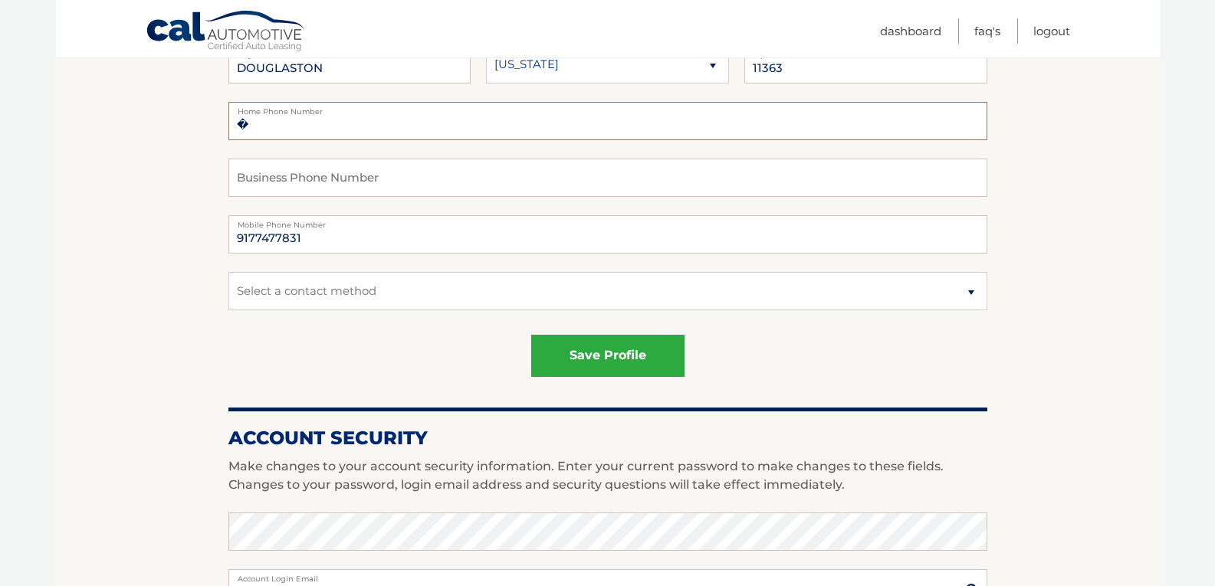
click at [350, 132] on input "�" at bounding box center [607, 121] width 759 height 38
type input "�7182242074"
click at [966, 294] on select "Select a contact method Mobile Home" at bounding box center [607, 291] width 759 height 38
select select "1"
click at [228, 272] on select "Select a contact method Mobile Home" at bounding box center [607, 291] width 759 height 38
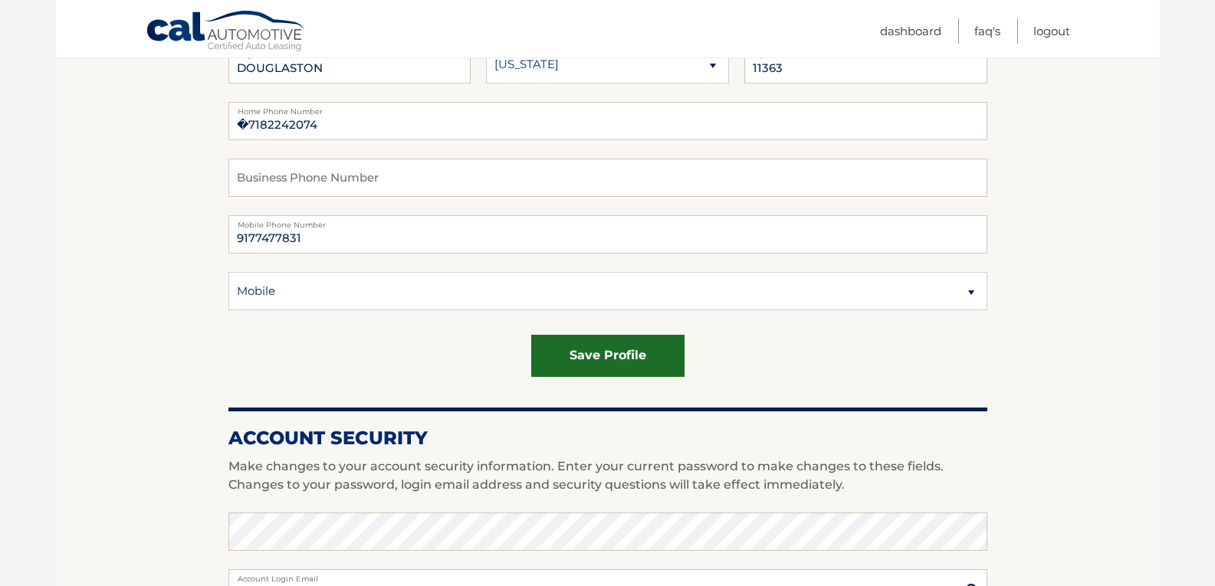
click at [653, 363] on button "save profile" at bounding box center [607, 356] width 153 height 42
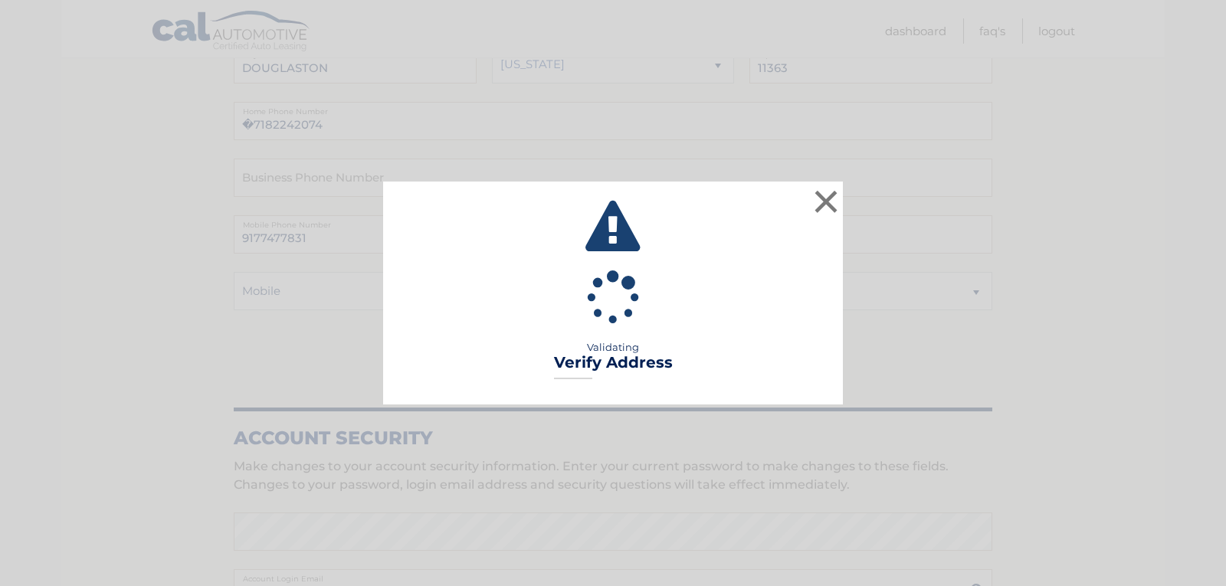
type input "# 1"
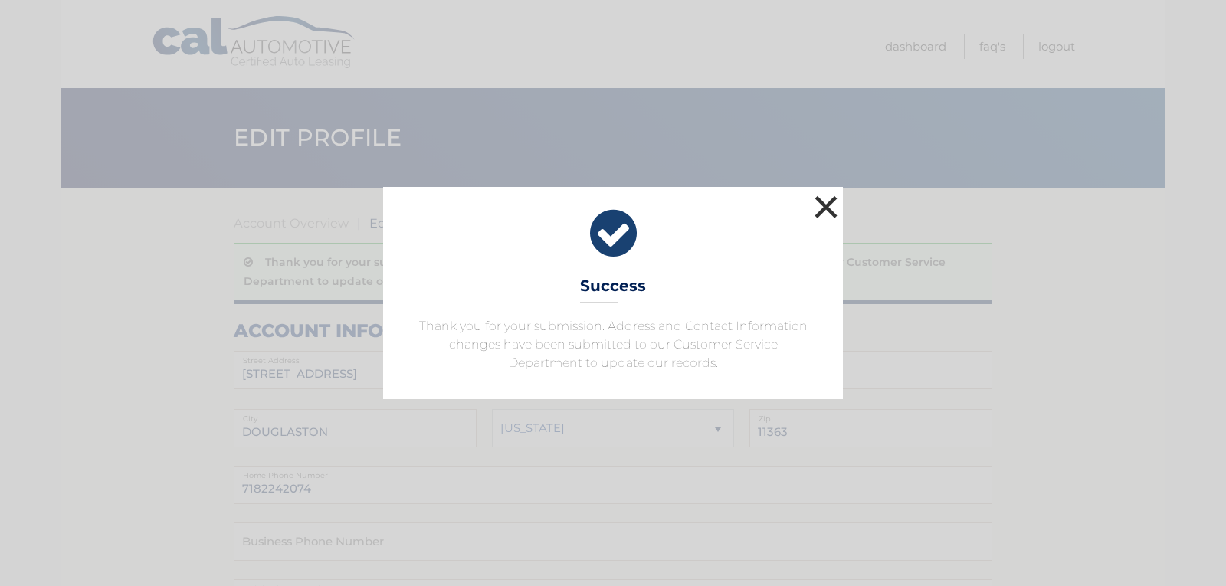
click at [831, 213] on button "×" at bounding box center [826, 207] width 31 height 31
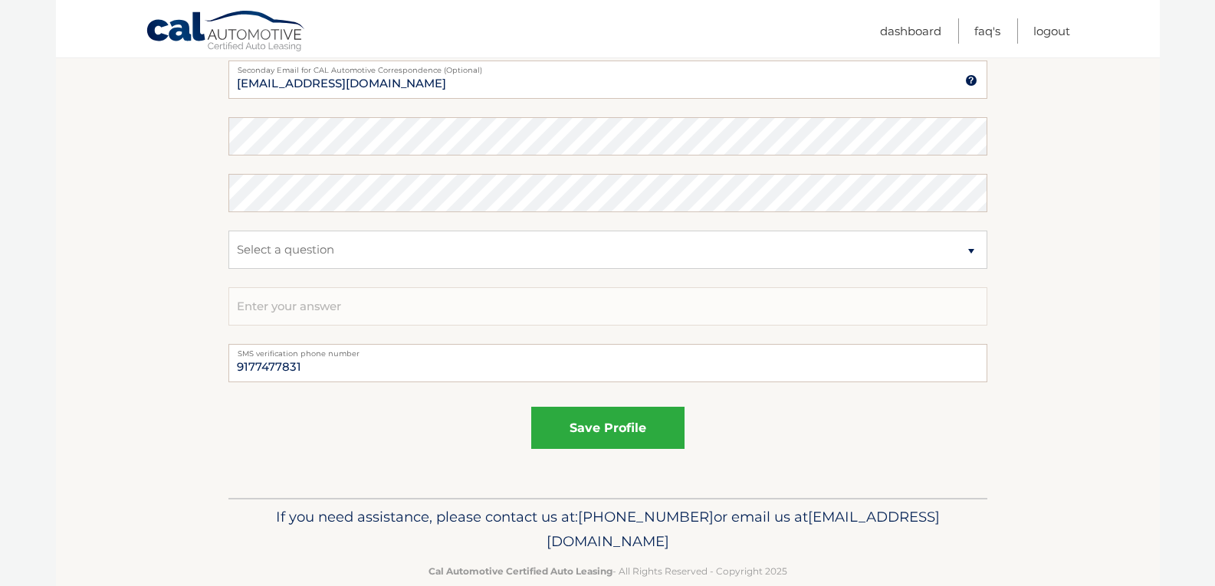
scroll to position [958, 0]
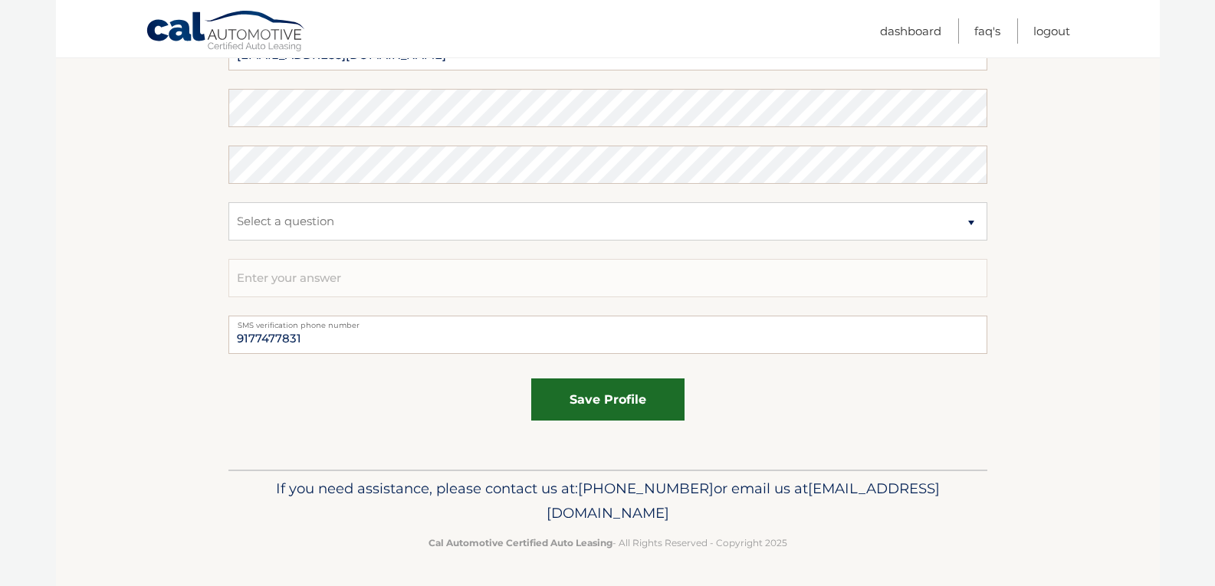
click at [630, 418] on button "save profile" at bounding box center [607, 400] width 153 height 42
click at [644, 413] on button "save profile" at bounding box center [607, 400] width 153 height 42
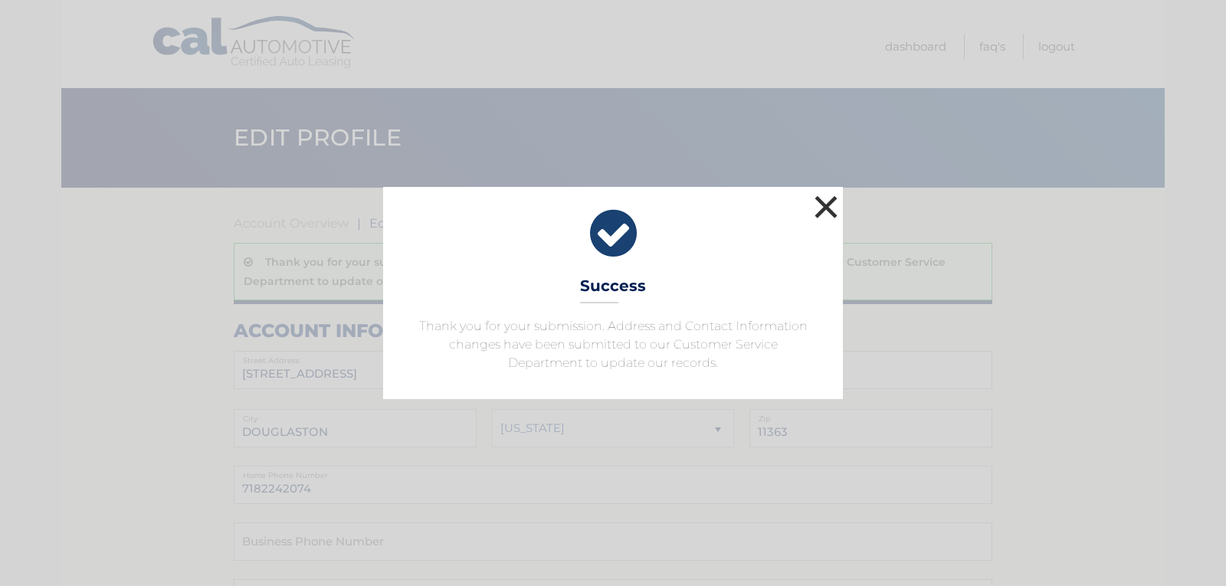
click at [836, 204] on button "×" at bounding box center [826, 207] width 31 height 31
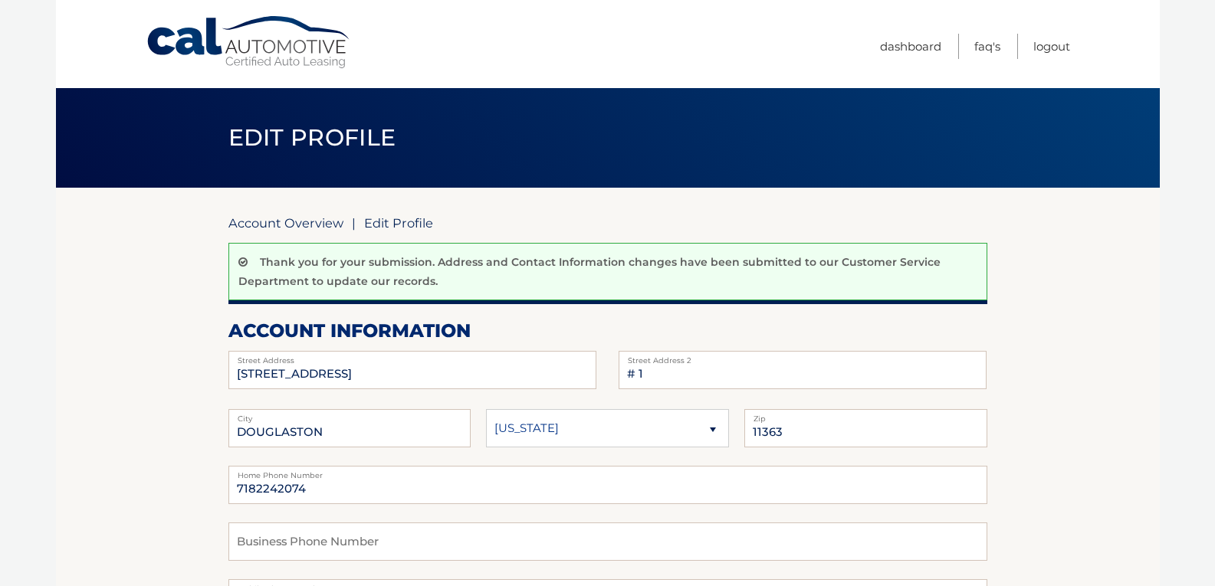
click at [296, 228] on link "Account Overview" at bounding box center [285, 222] width 115 height 15
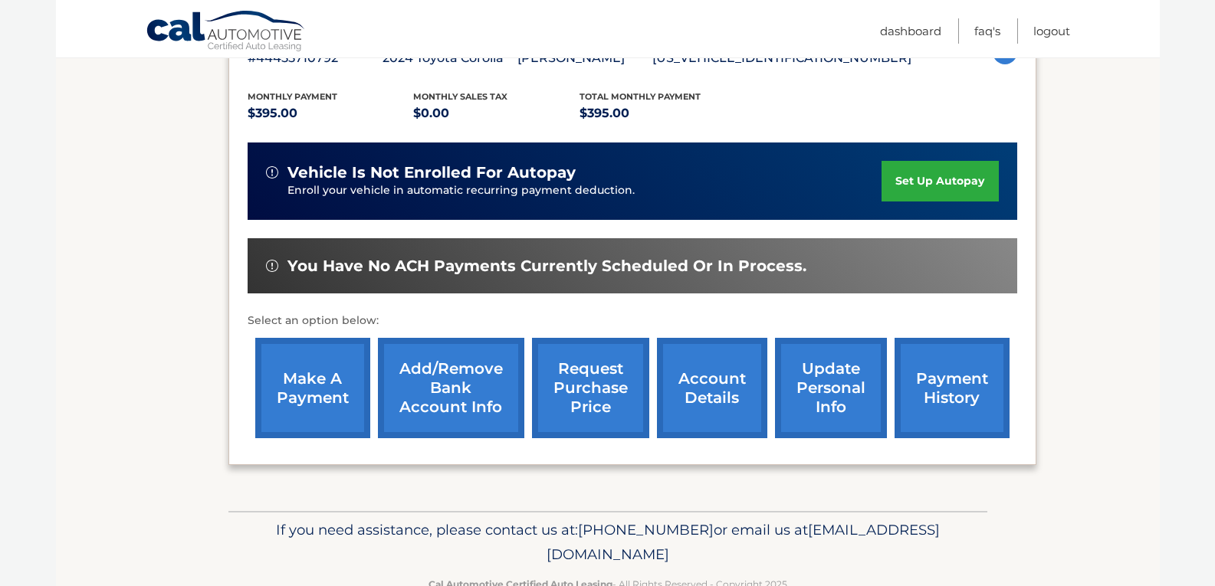
scroll to position [307, 0]
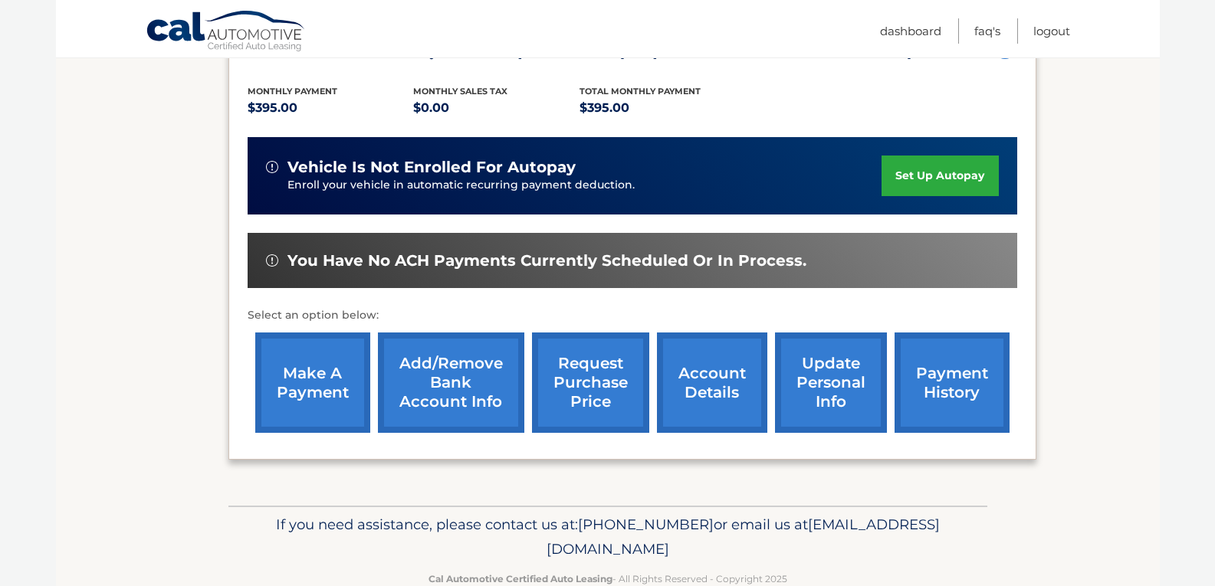
click at [351, 346] on link "make a payment" at bounding box center [312, 383] width 115 height 100
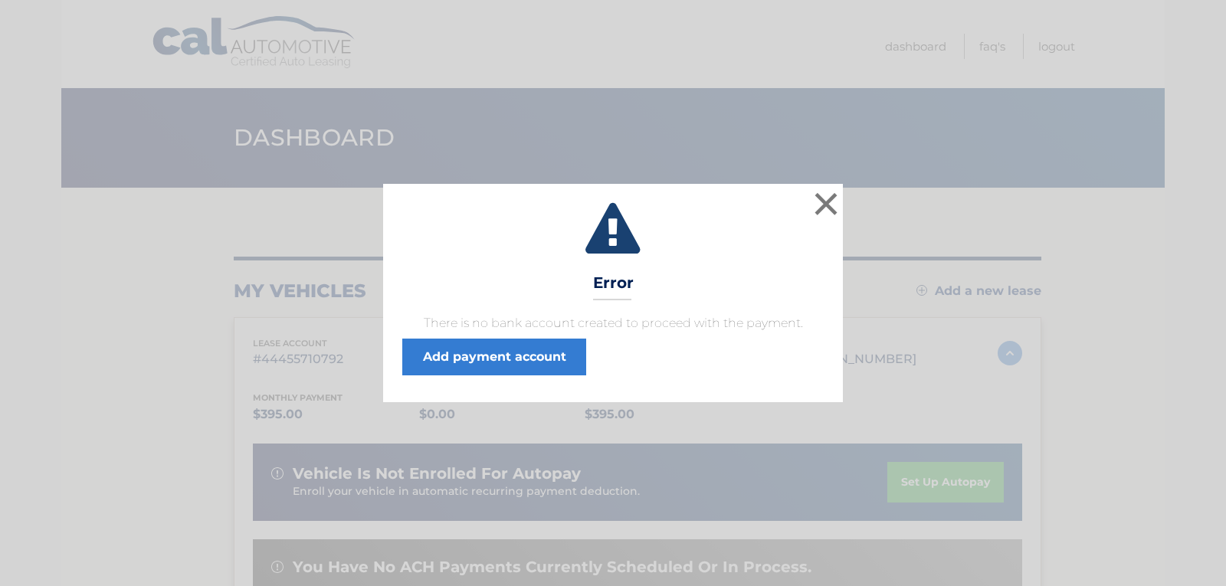
click at [614, 234] on icon at bounding box center [613, 230] width 422 height 55
click at [628, 289] on h3 "Error" at bounding box center [613, 287] width 41 height 27
click at [822, 205] on button "×" at bounding box center [826, 204] width 31 height 31
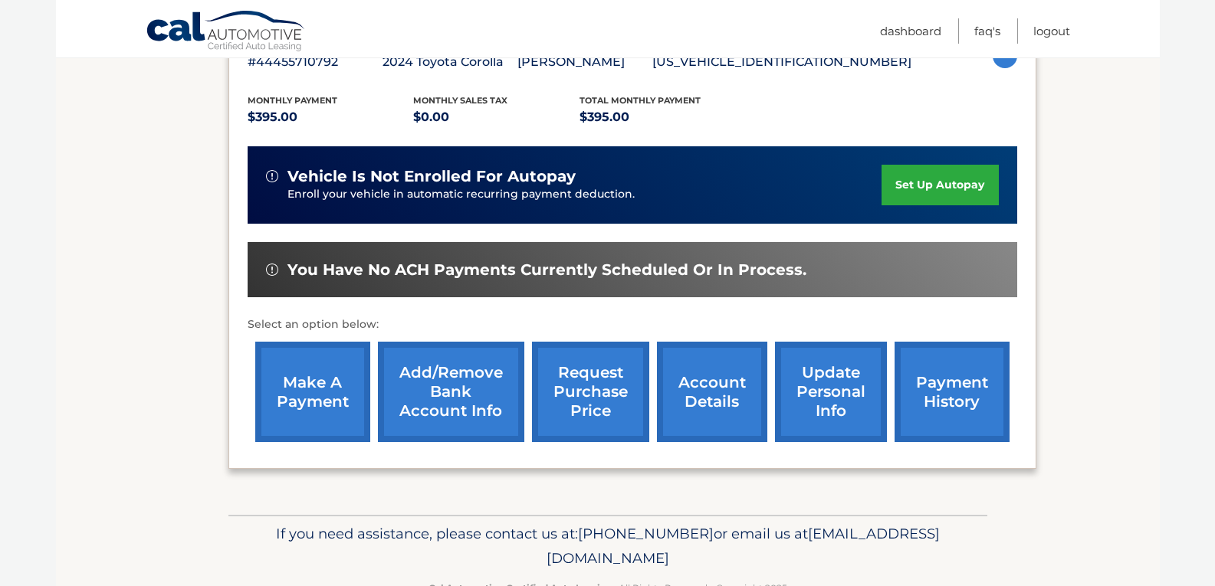
scroll to position [343, 0]
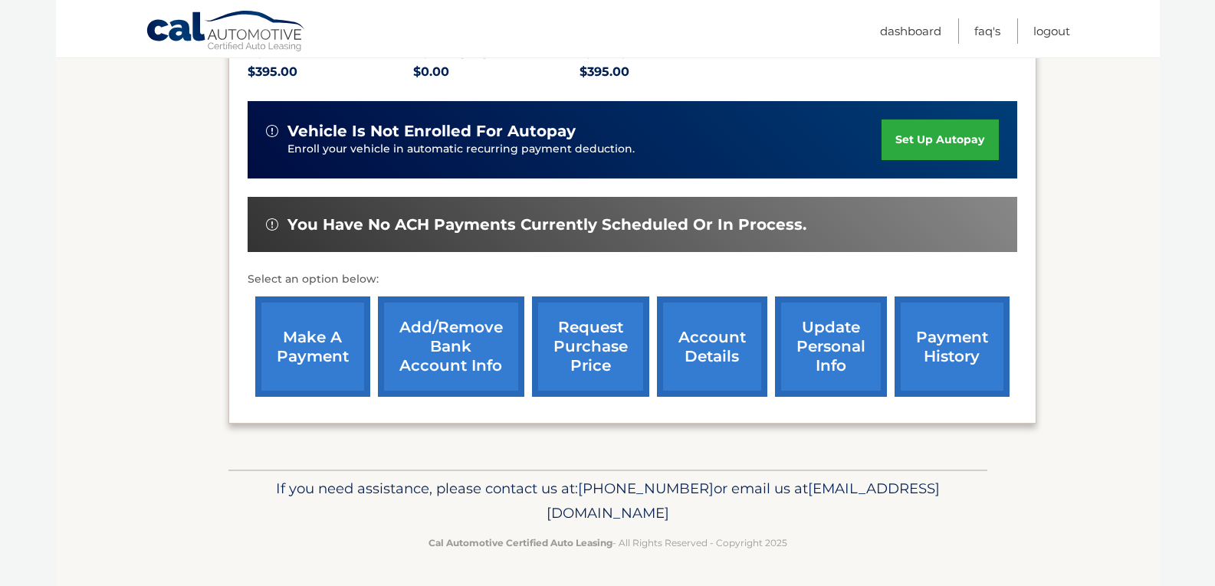
click at [747, 381] on link "account details" at bounding box center [712, 347] width 110 height 100
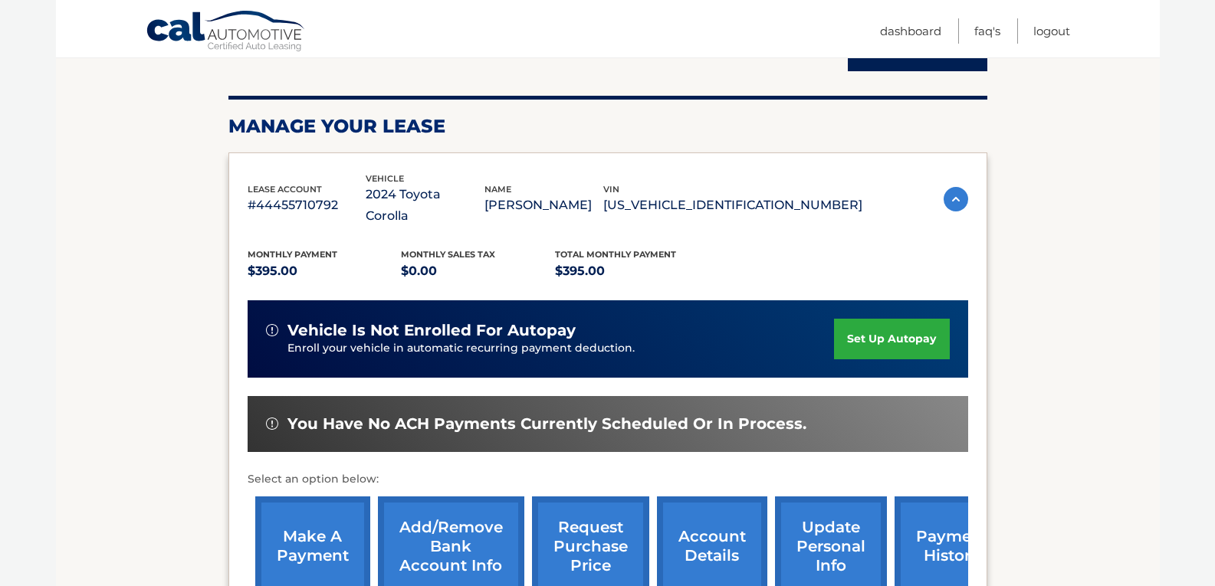
scroll to position [230, 0]
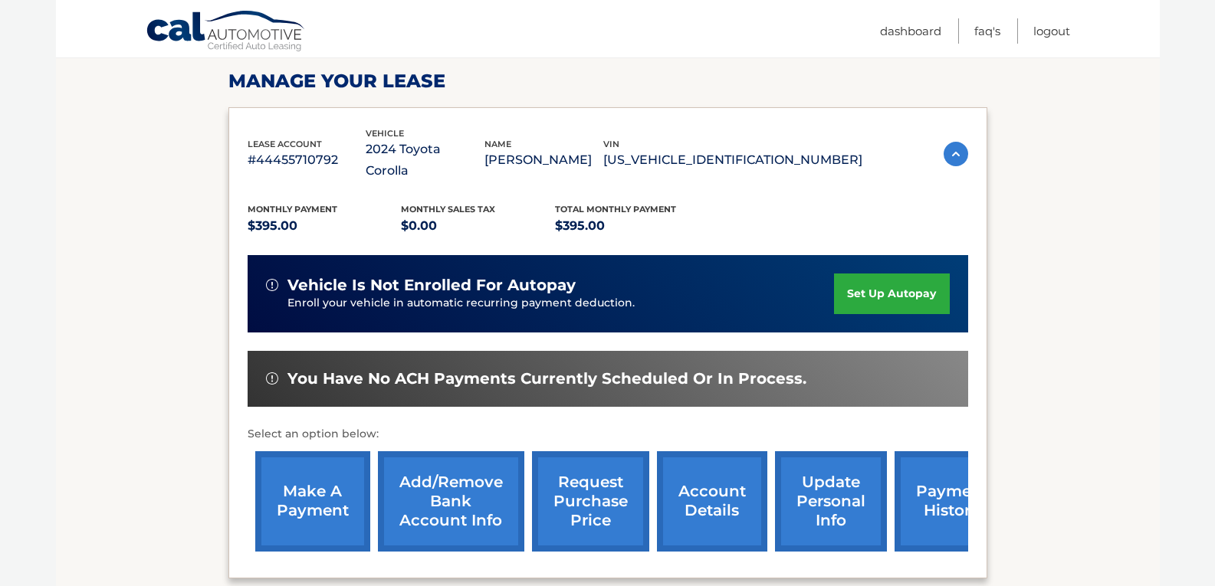
click at [859, 286] on link "set up autopay" at bounding box center [891, 294] width 115 height 41
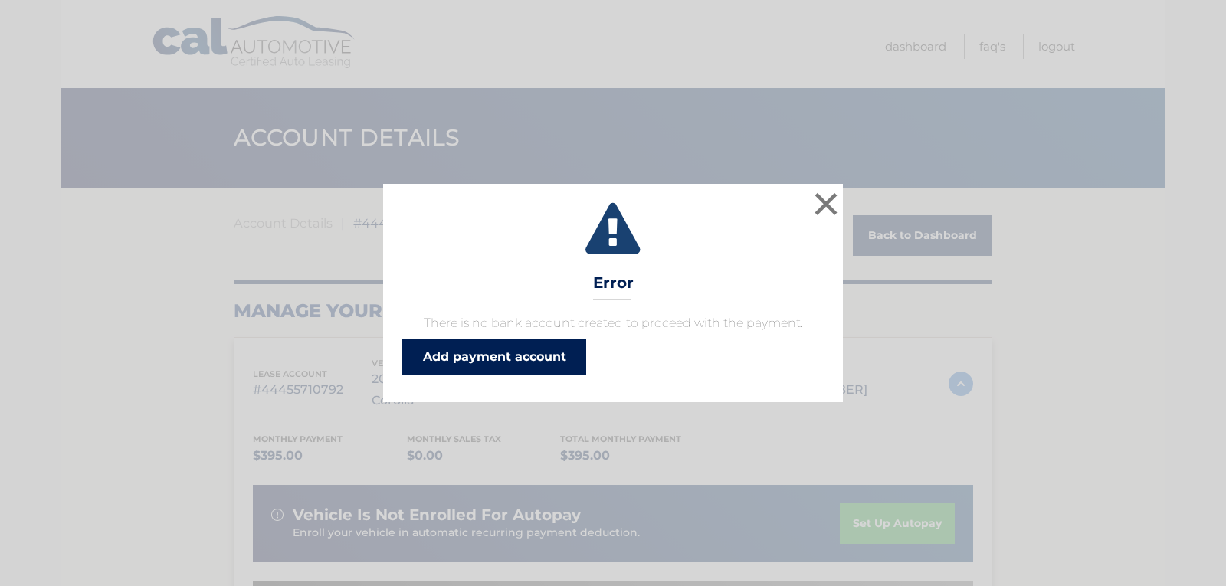
drag, startPoint x: 503, startPoint y: 364, endPoint x: 518, endPoint y: 363, distance: 15.4
click at [503, 363] on link "Add payment account" at bounding box center [494, 357] width 184 height 37
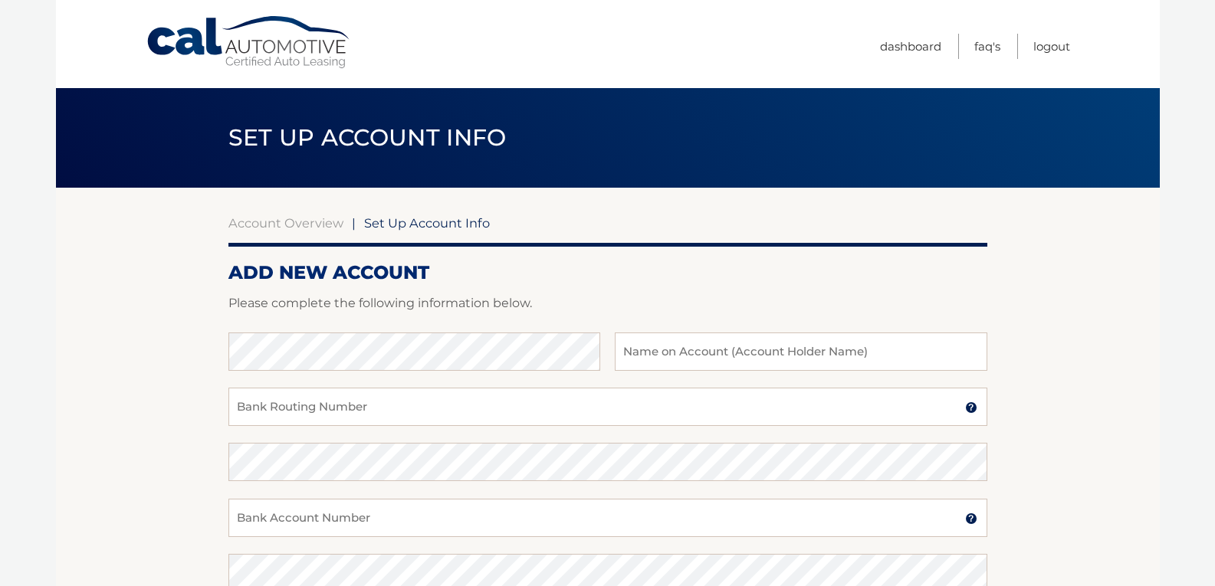
drag, startPoint x: 410, startPoint y: 225, endPoint x: 366, endPoint y: 225, distance: 44.5
click at [402, 225] on span "Set Up Account Info" at bounding box center [427, 222] width 126 height 15
click at [317, 228] on link "Account Overview" at bounding box center [285, 222] width 115 height 15
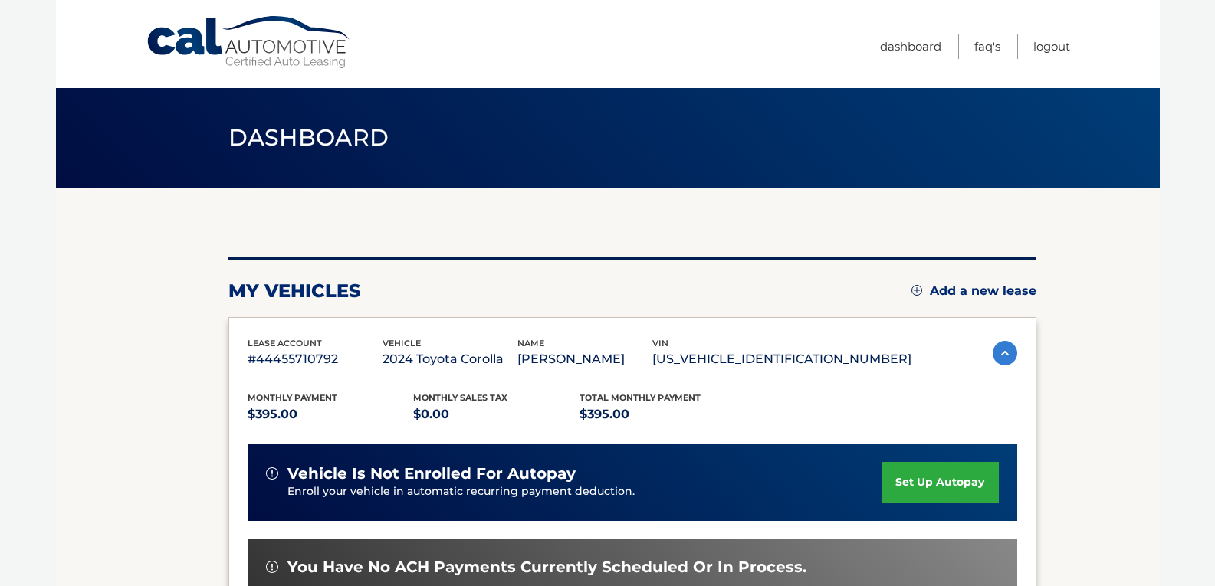
click at [300, 54] on link "Cal Automotive" at bounding box center [249, 42] width 207 height 54
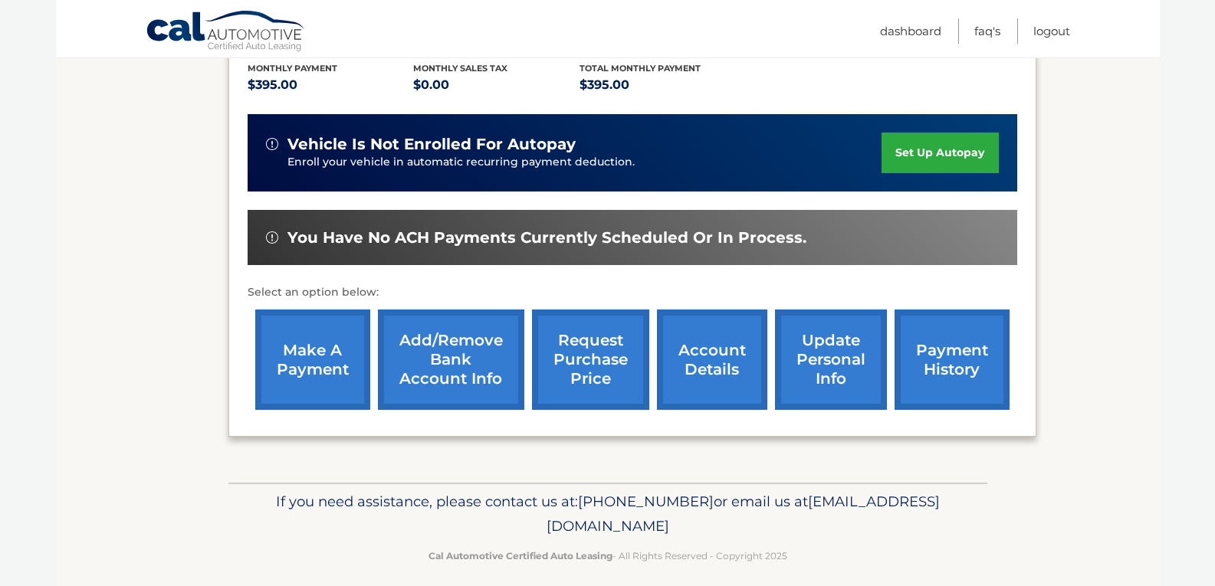
scroll to position [343, 0]
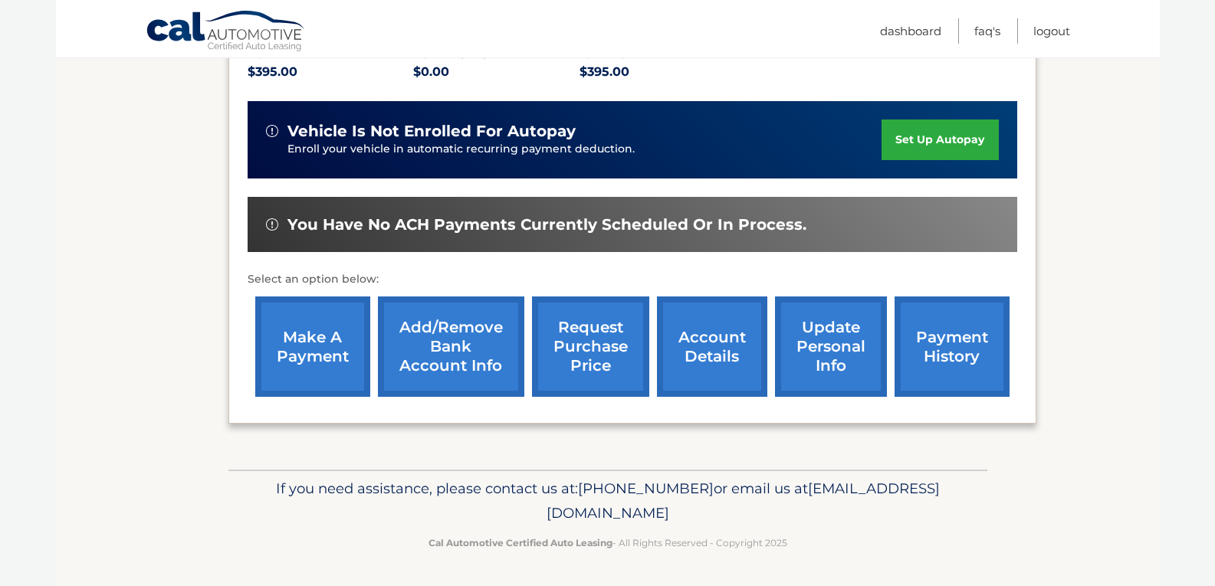
click at [536, 225] on span "You have no ACH payments currently scheduled or in process." at bounding box center [546, 224] width 519 height 19
click at [316, 228] on span "You have no ACH payments currently scheduled or in process." at bounding box center [546, 224] width 519 height 19
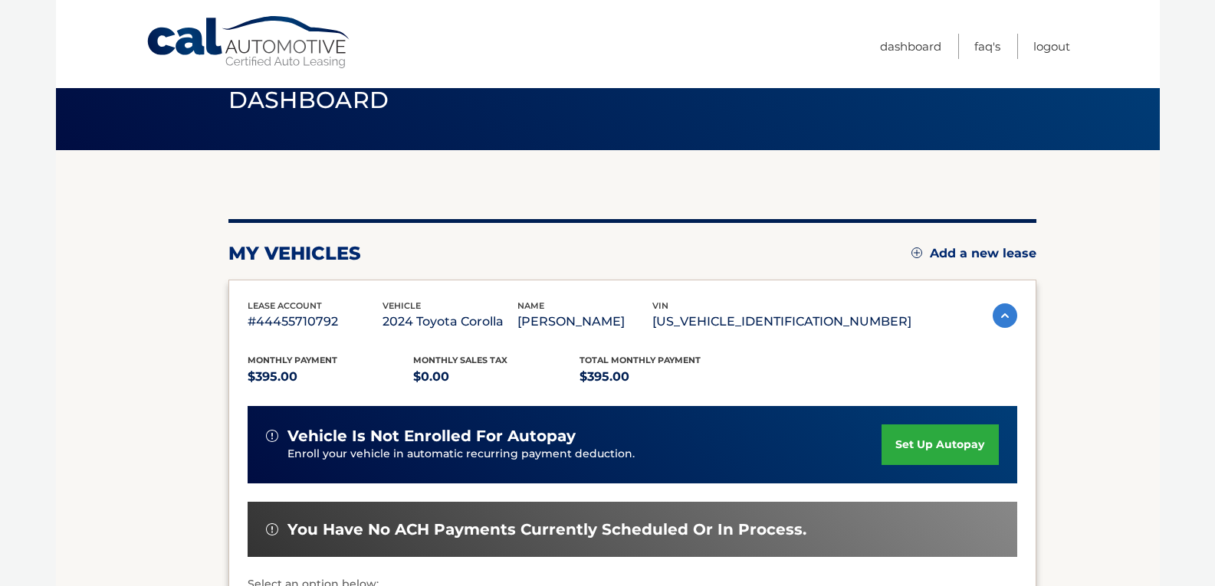
scroll to position [36, 0]
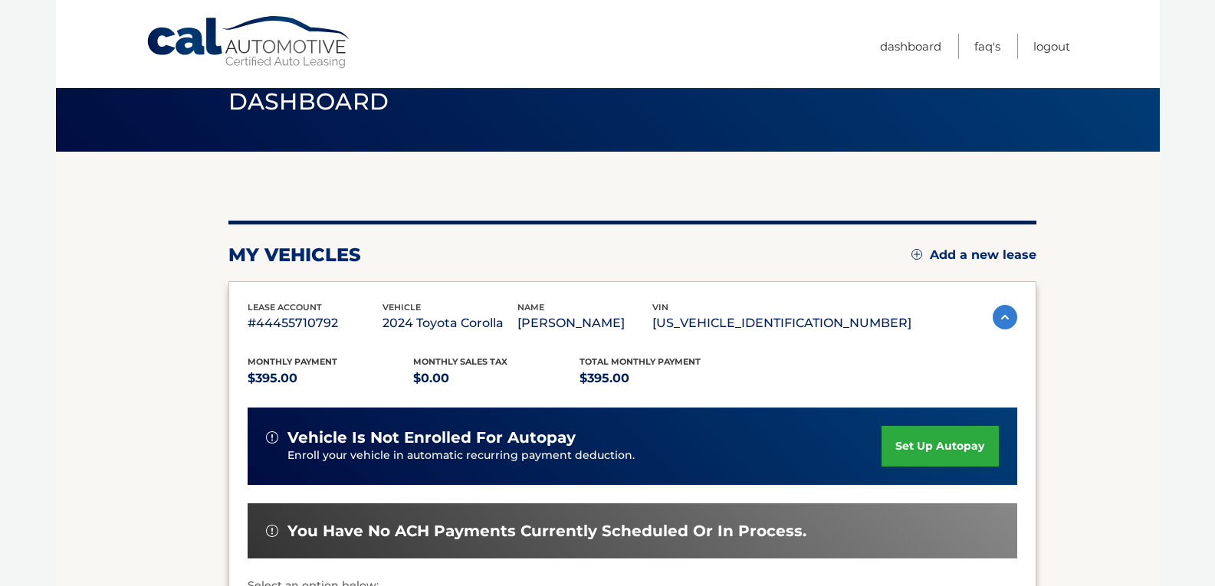
click at [271, 432] on img at bounding box center [272, 438] width 12 height 12
click at [362, 441] on span "vehicle is not enrolled for autopay" at bounding box center [431, 438] width 288 height 19
click at [557, 469] on div "vehicle is not enrolled for autopay Enroll your vehicle in automatic recurring …" at bounding box center [633, 446] width 770 height 77
drag, startPoint x: 677, startPoint y: 453, endPoint x: 706, endPoint y: 451, distance: 29.2
click at [679, 453] on p "Enroll your vehicle in automatic recurring payment deduction." at bounding box center [584, 456] width 595 height 17
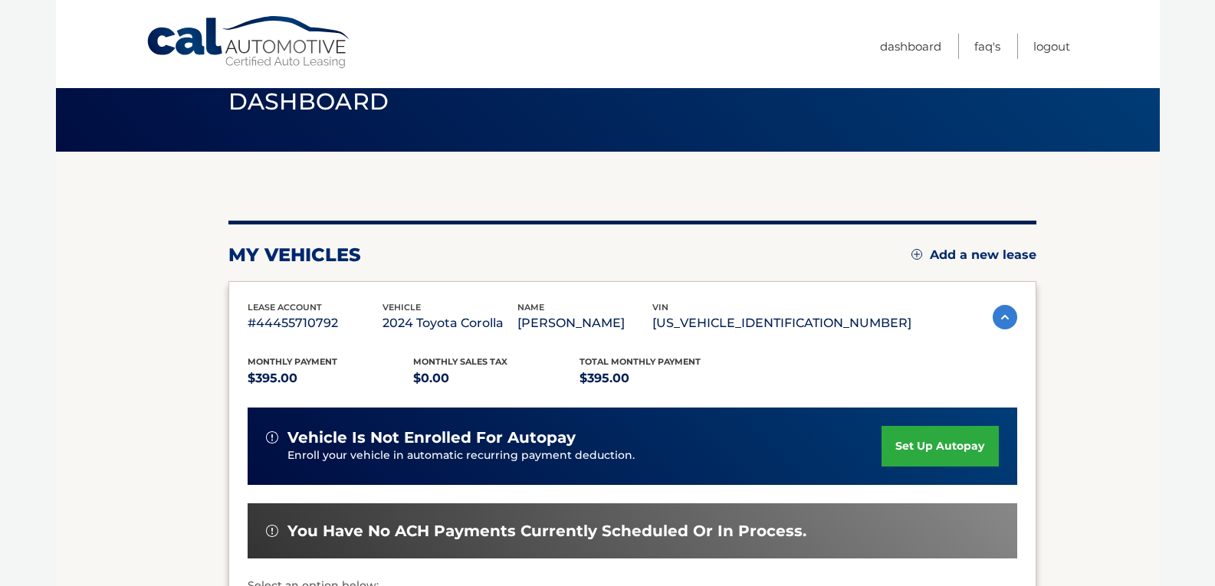
click at [885, 457] on link "set up autopay" at bounding box center [940, 446] width 117 height 41
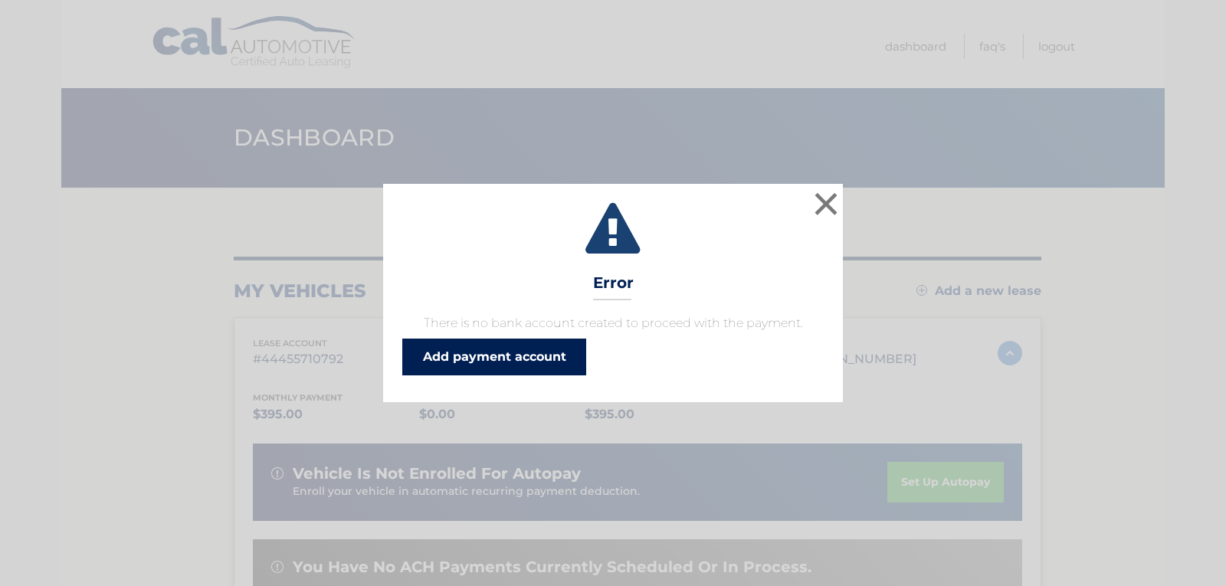
click at [535, 357] on link "Add payment account" at bounding box center [494, 357] width 184 height 37
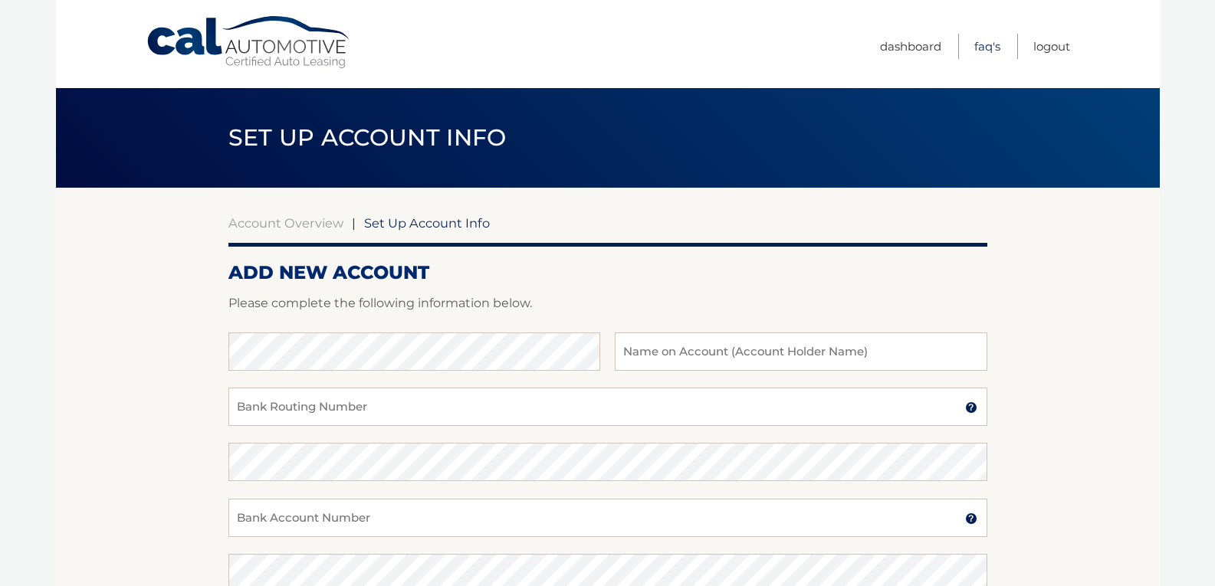
click at [993, 51] on link "FAQ's" at bounding box center [987, 46] width 26 height 25
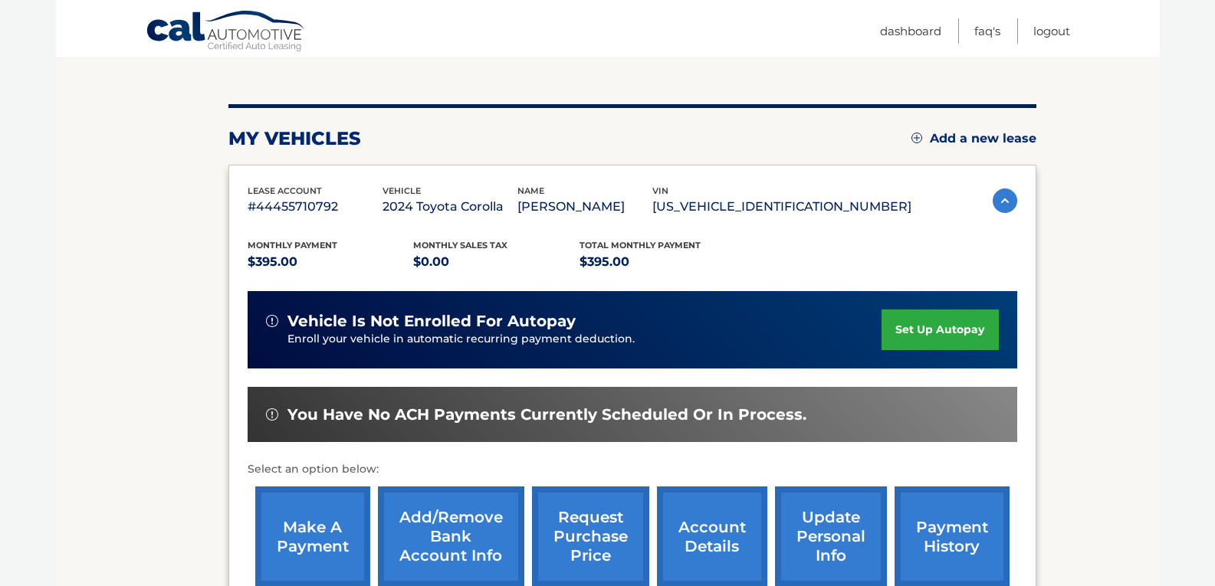
scroll to position [113, 0]
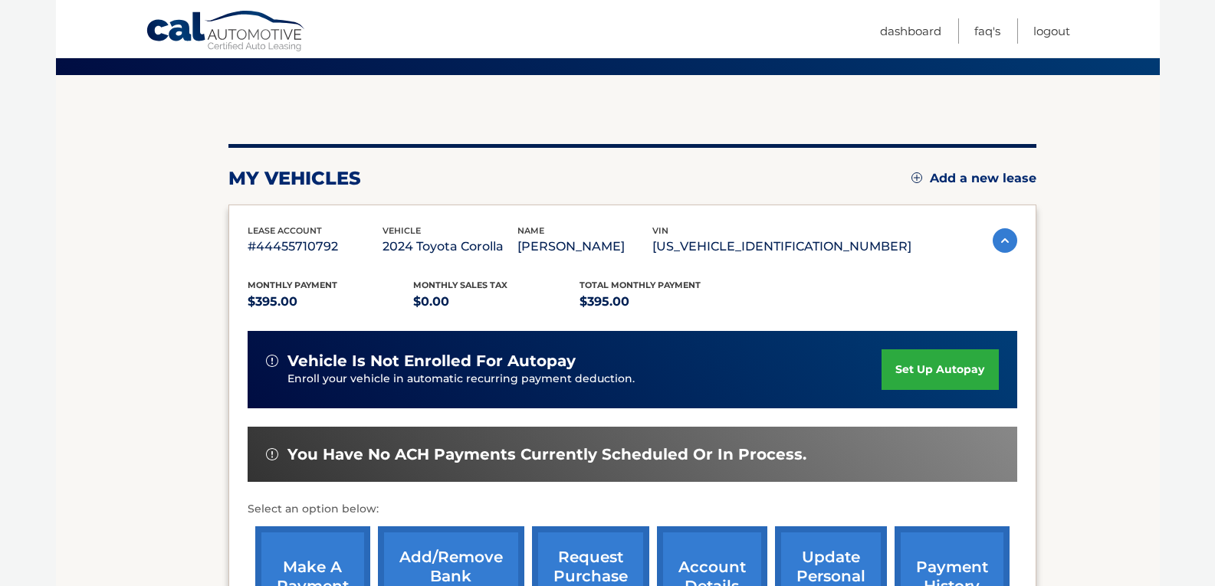
click at [888, 379] on link "set up autopay" at bounding box center [940, 370] width 117 height 41
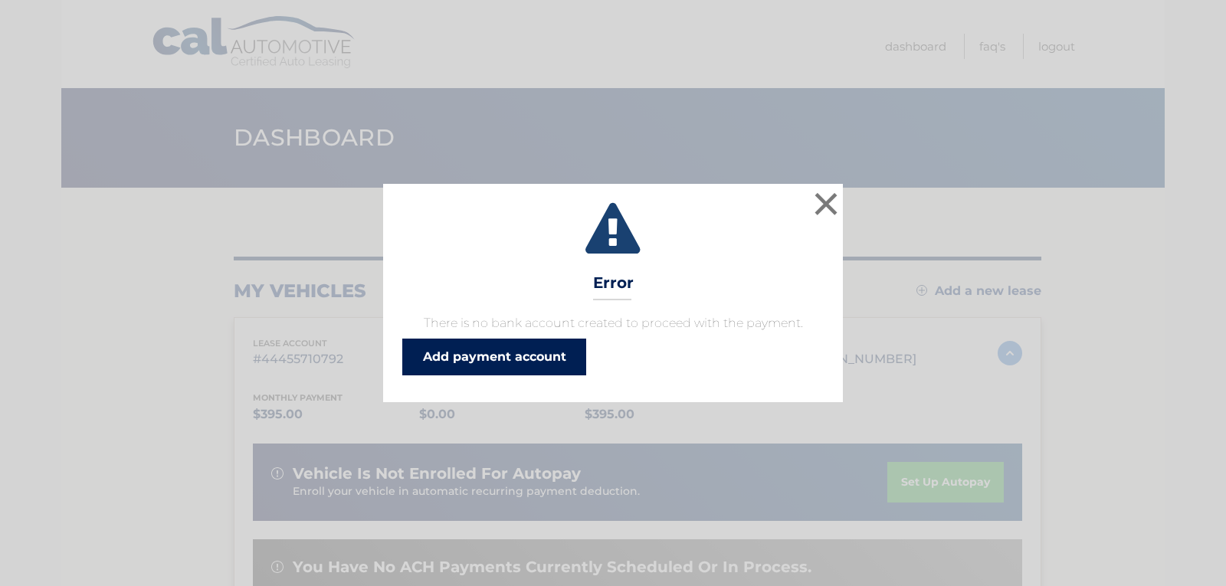
click at [522, 371] on link "Add payment account" at bounding box center [494, 357] width 184 height 37
drag, startPoint x: 823, startPoint y: 210, endPoint x: 829, endPoint y: 205, distance: 8.3
click at [824, 208] on button "×" at bounding box center [826, 204] width 31 height 31
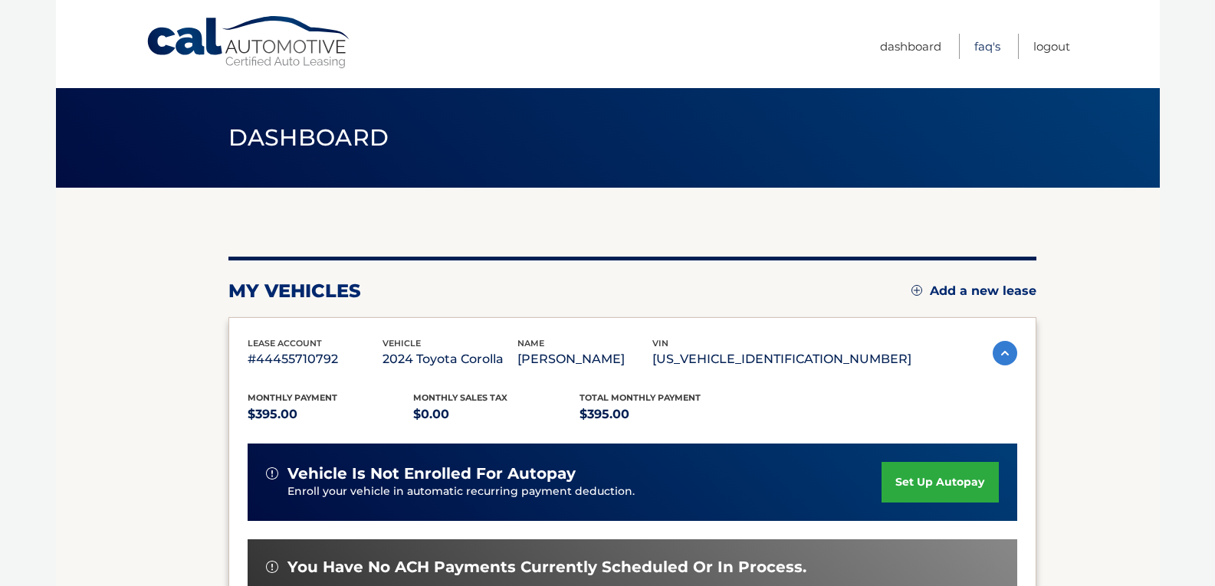
click at [990, 51] on link "FAQ's" at bounding box center [987, 46] width 26 height 25
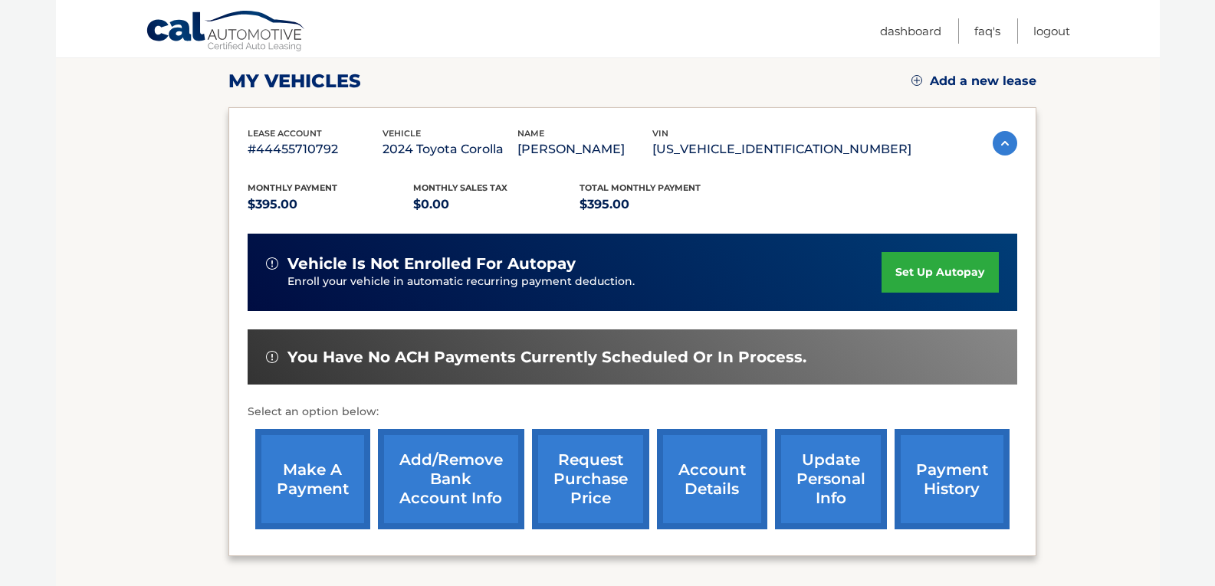
scroll to position [343, 0]
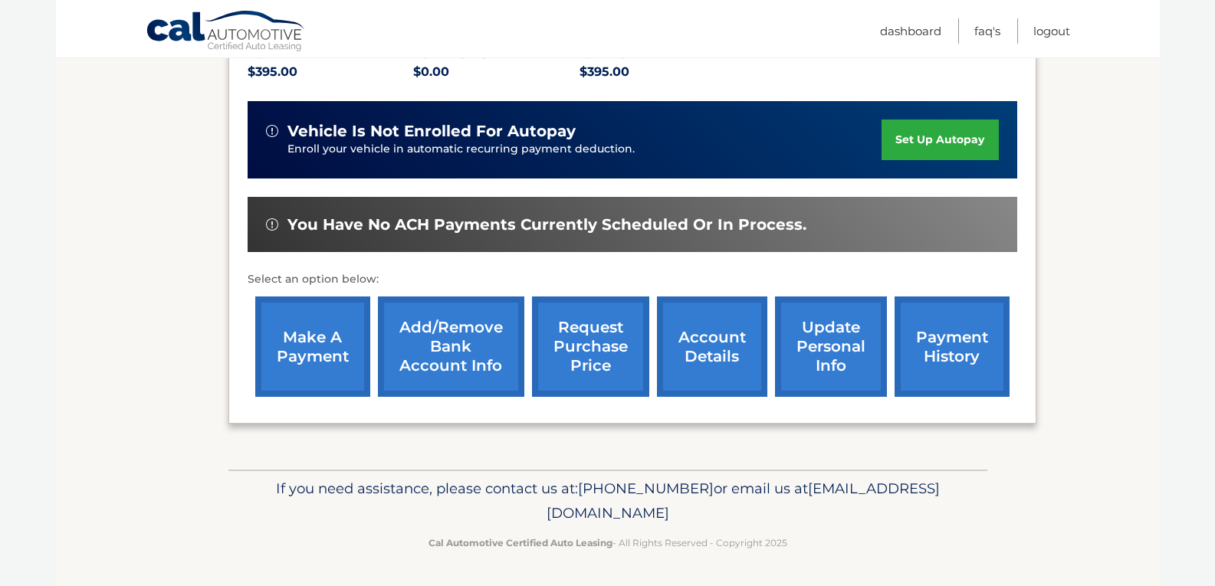
click at [905, 150] on link "set up autopay" at bounding box center [940, 140] width 117 height 41
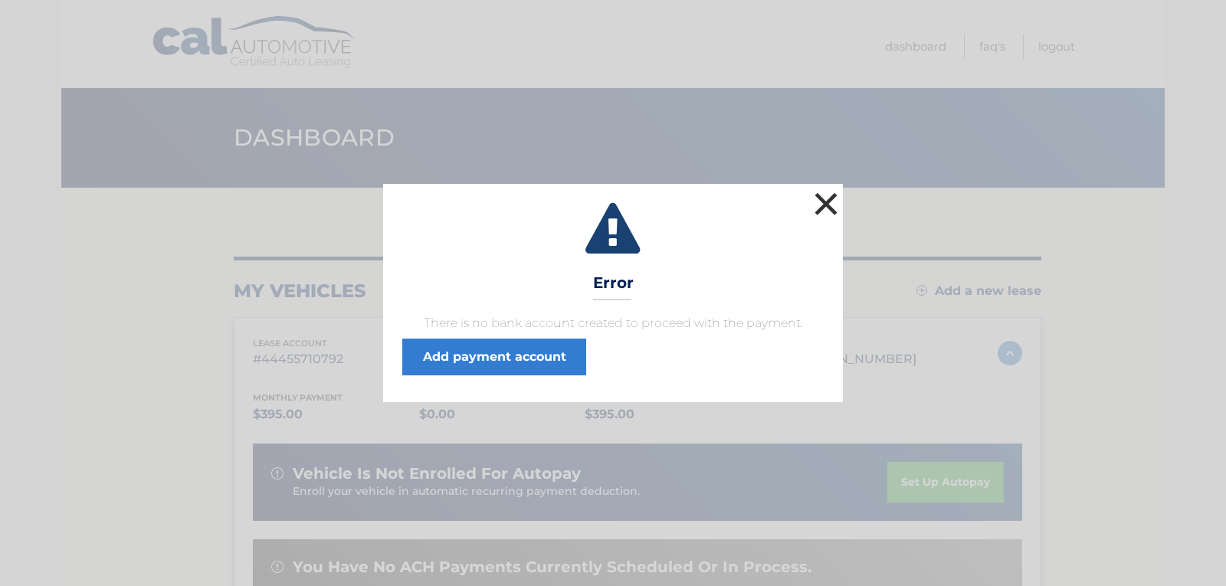
click at [822, 207] on button "×" at bounding box center [826, 204] width 31 height 31
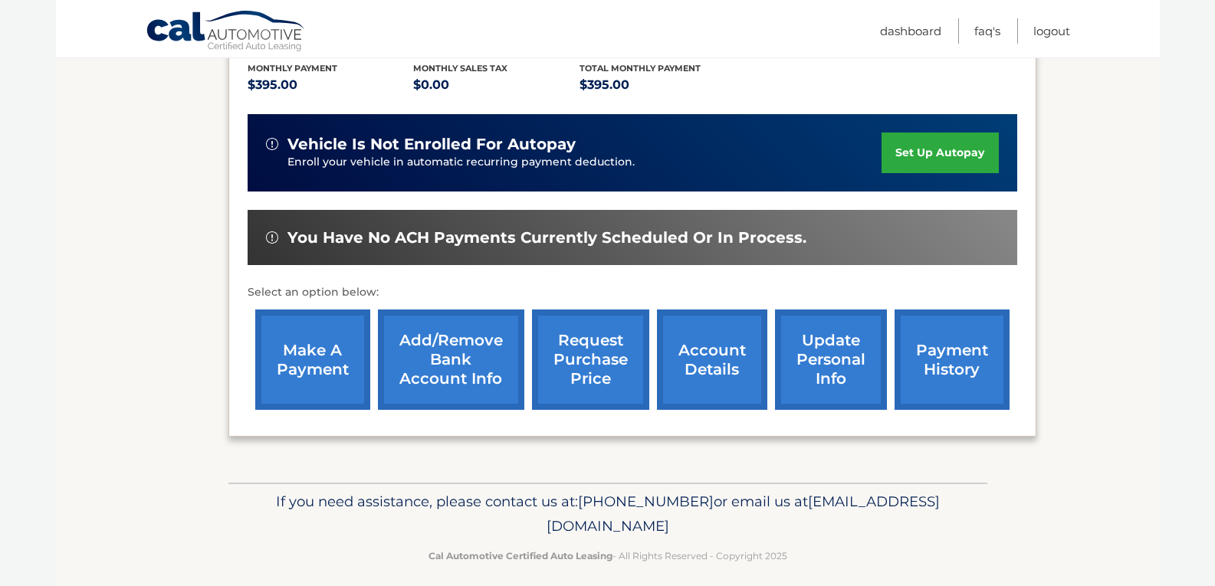
scroll to position [343, 0]
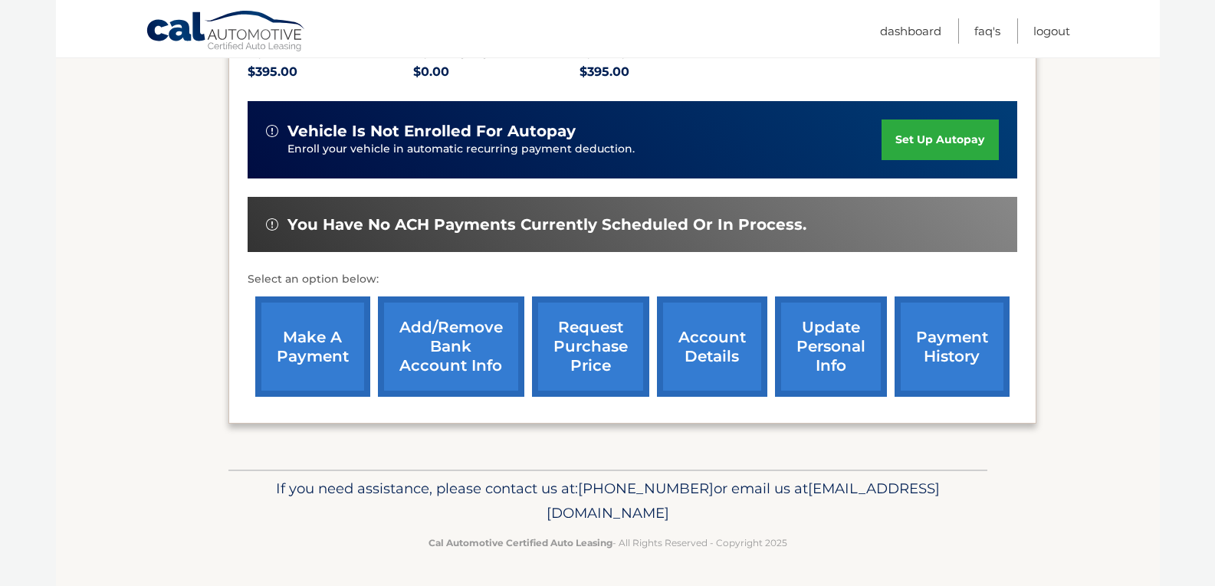
click at [321, 365] on link "make a payment" at bounding box center [312, 347] width 115 height 100
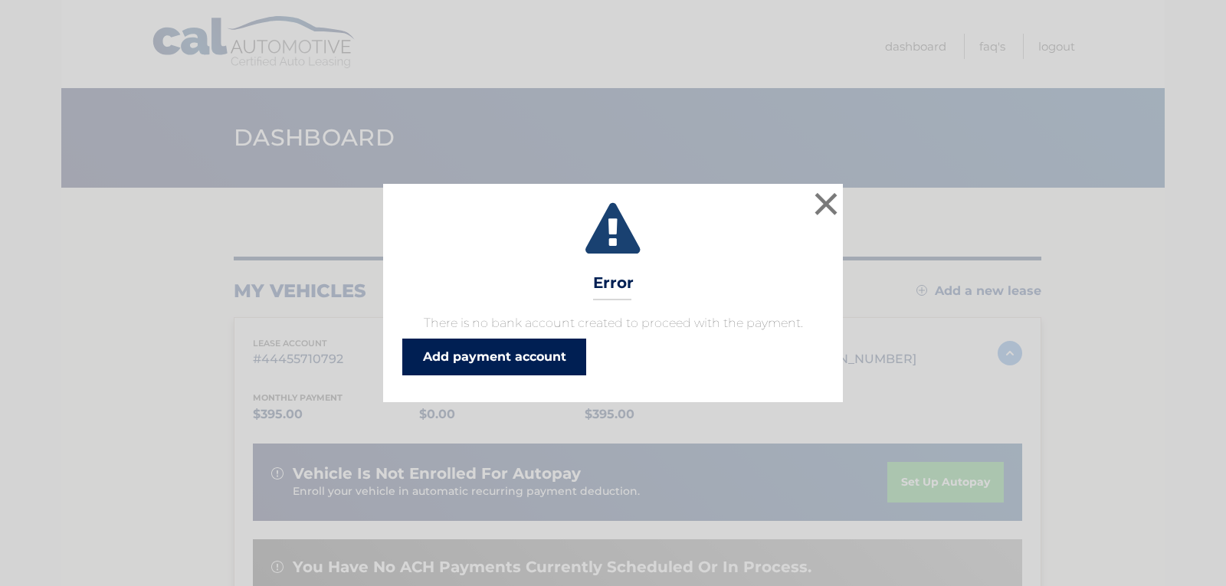
click at [523, 343] on link "Add payment account" at bounding box center [494, 357] width 184 height 37
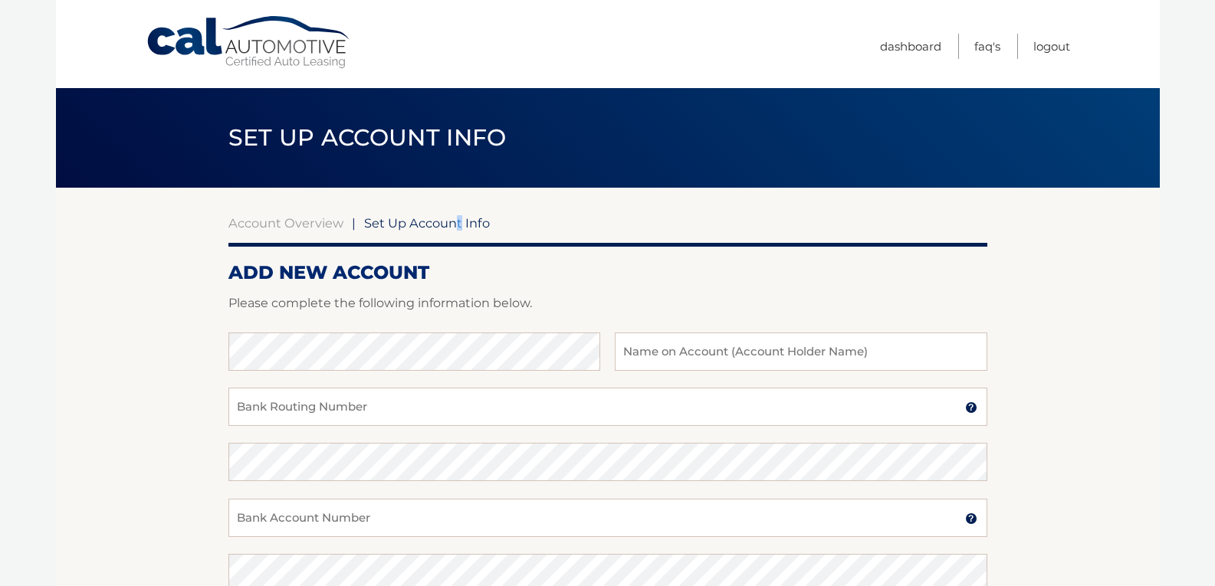
click at [455, 218] on span "Set Up Account Info" at bounding box center [427, 222] width 126 height 15
drag, startPoint x: 451, startPoint y: 228, endPoint x: 360, endPoint y: 218, distance: 91.0
click at [450, 228] on span "Set Up Account Info" at bounding box center [427, 222] width 126 height 15
click at [310, 222] on link "Account Overview" at bounding box center [285, 222] width 115 height 15
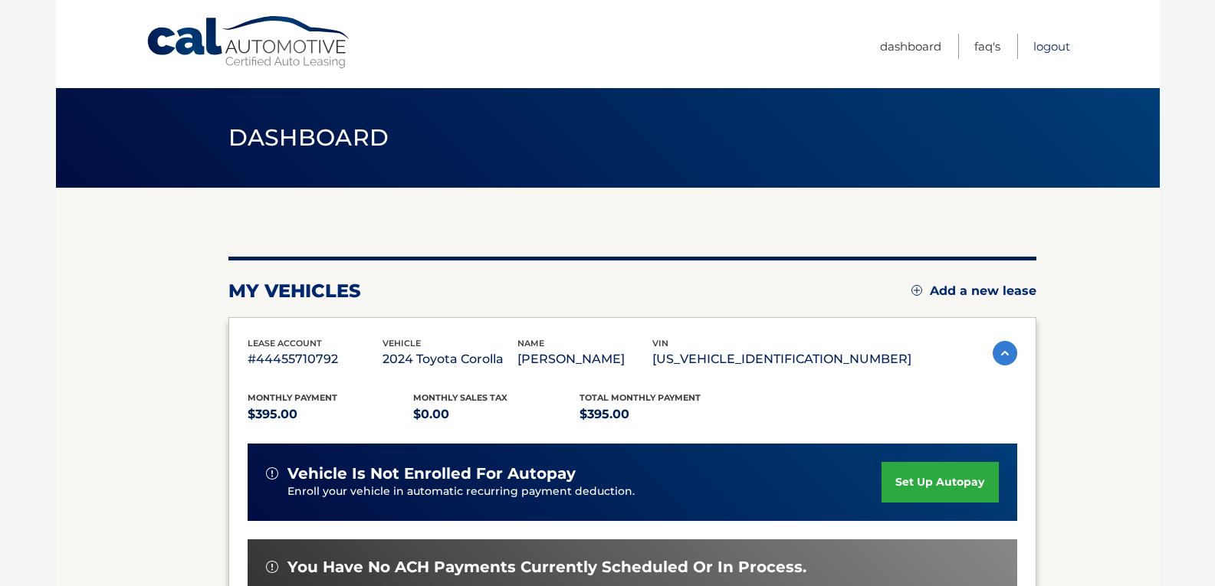
click at [1042, 41] on link "Logout" at bounding box center [1051, 46] width 37 height 25
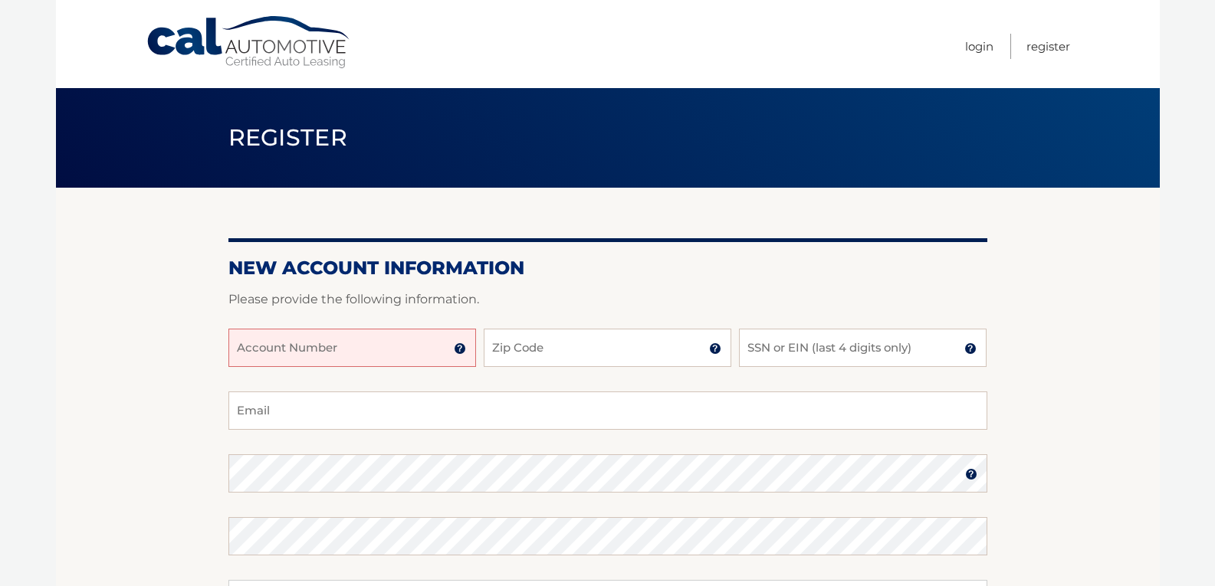
click at [396, 349] on input "Account Number" at bounding box center [352, 348] width 248 height 38
type input "44455710792"
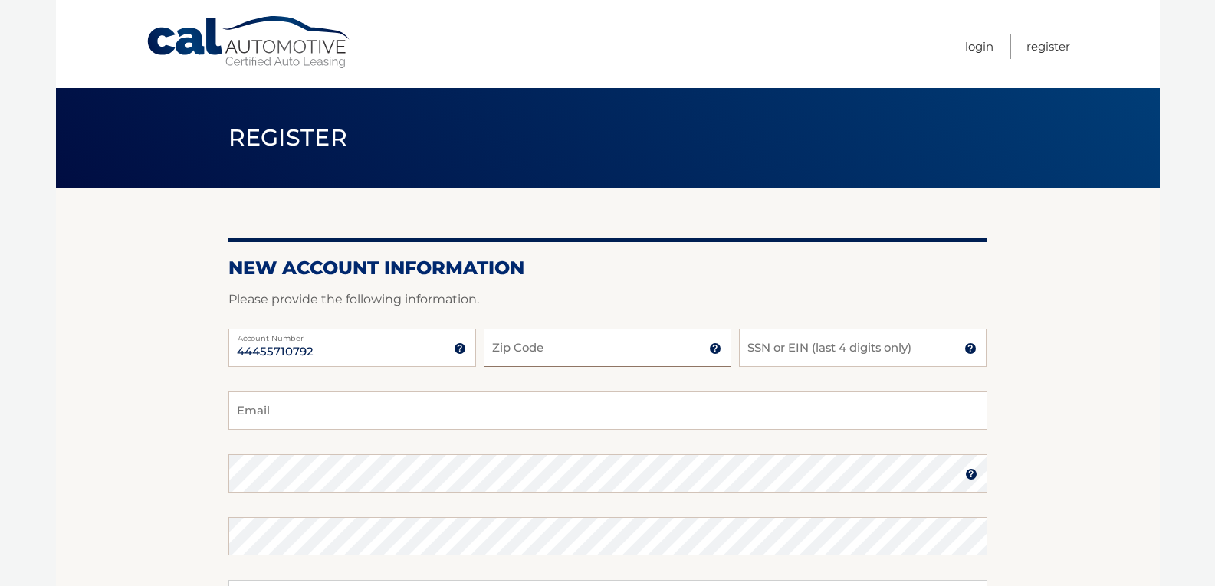
click at [595, 346] on input "Zip Code" at bounding box center [608, 348] width 248 height 38
type input "11363"
click at [876, 355] on input "SSN or EIN (last 4 digits only)" at bounding box center [863, 348] width 248 height 38
type input "4486"
click at [400, 410] on input "Email" at bounding box center [607, 411] width 759 height 38
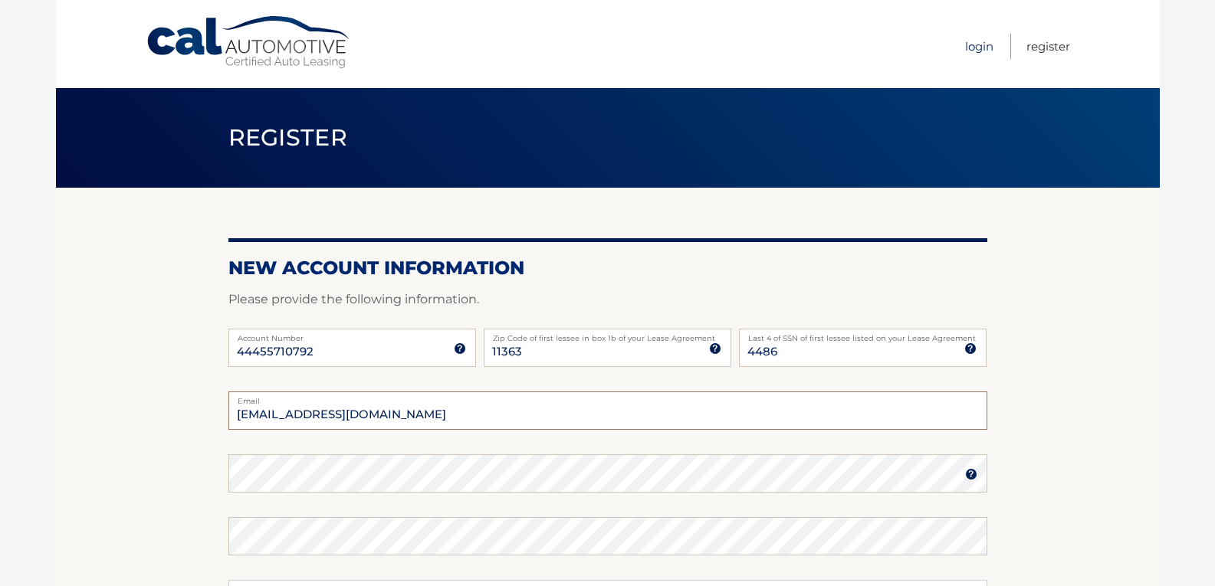
type input "scoco2626@gmail.com"
click at [986, 48] on link "Login" at bounding box center [979, 46] width 28 height 25
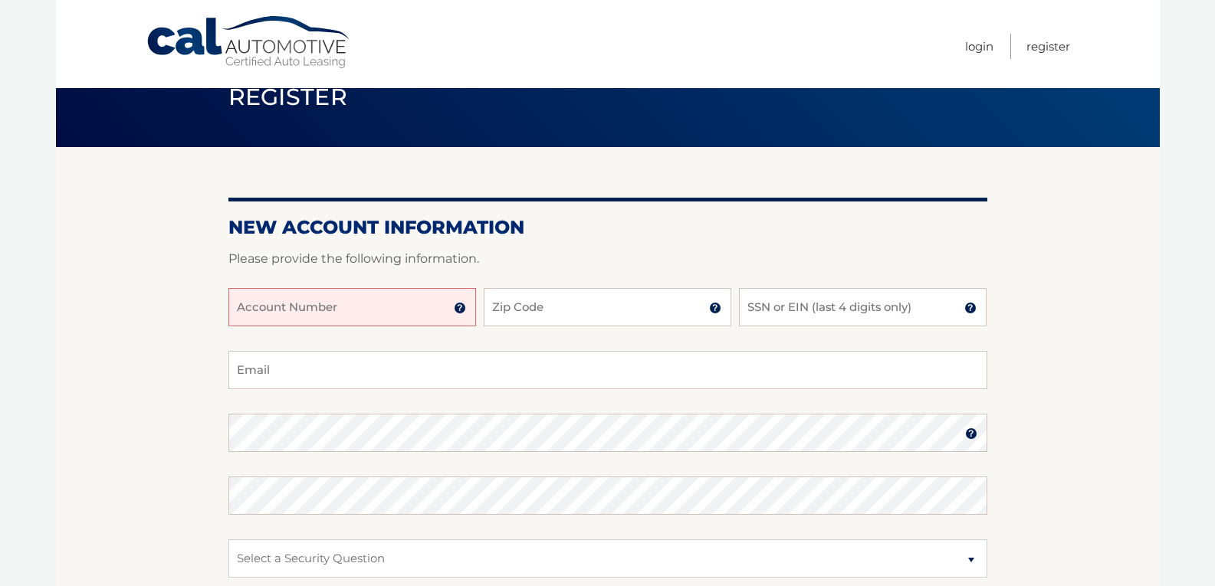
scroll to position [77, 0]
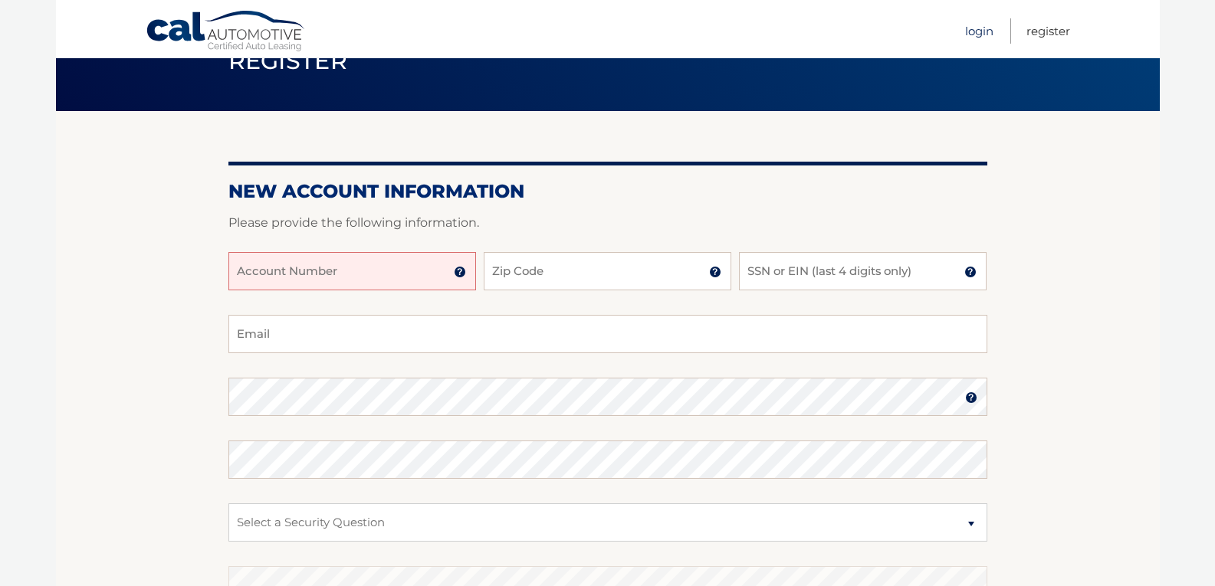
click at [977, 37] on link "Login" at bounding box center [979, 30] width 28 height 25
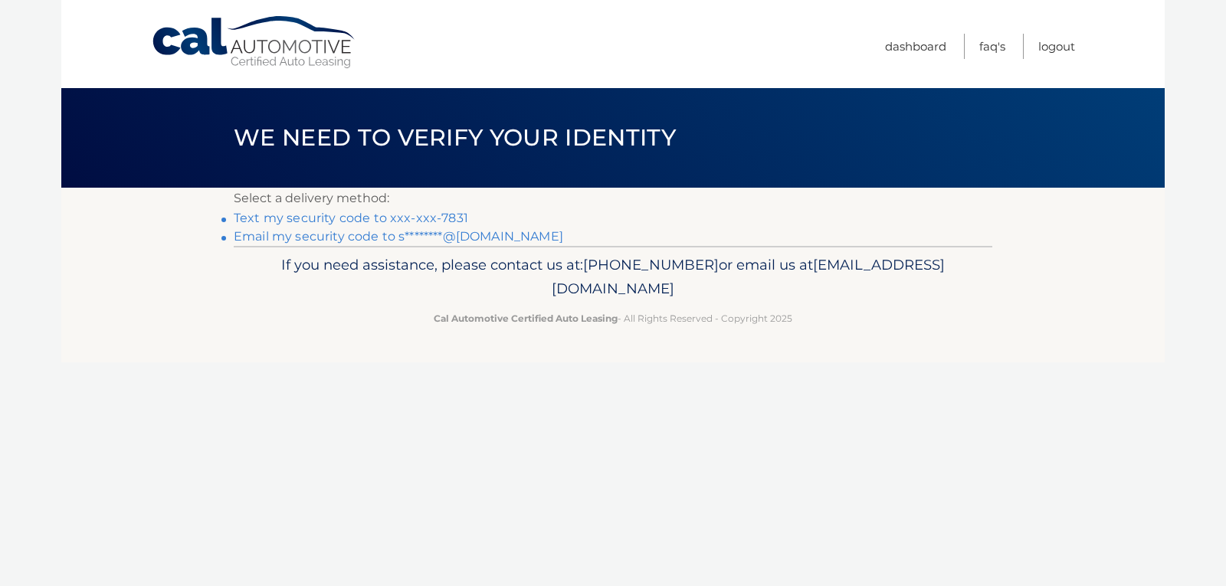
click at [360, 218] on link "Text my security code to xxx-xxx-7831" at bounding box center [351, 218] width 235 height 15
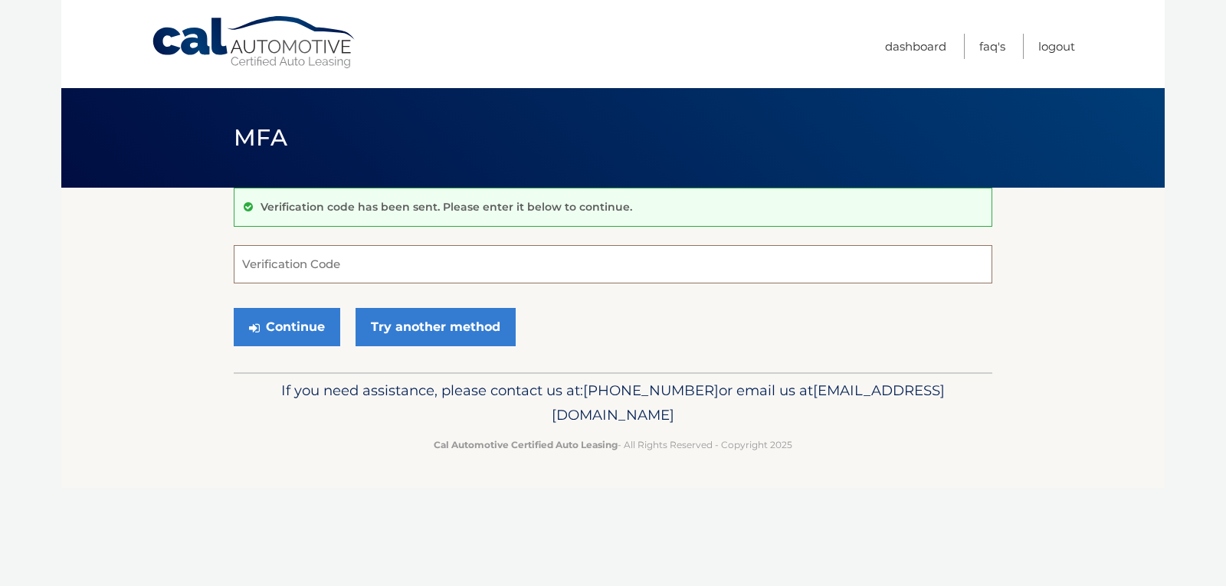
click at [320, 270] on input "Verification Code" at bounding box center [613, 264] width 759 height 38
type input "482721"
click at [311, 327] on button "Continue" at bounding box center [287, 327] width 107 height 38
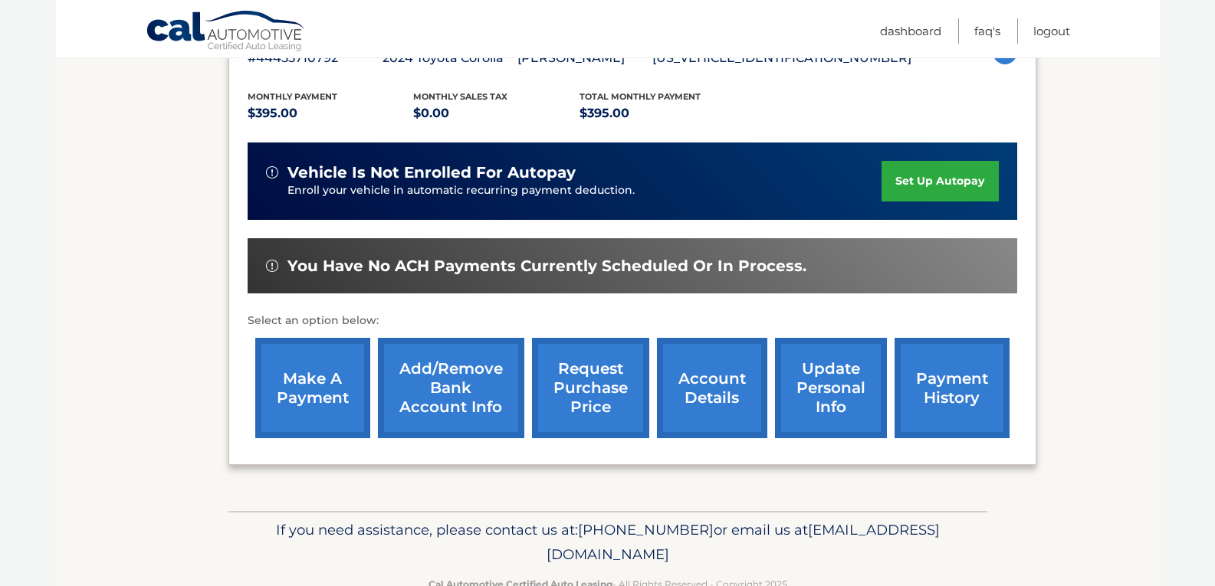
scroll to position [307, 0]
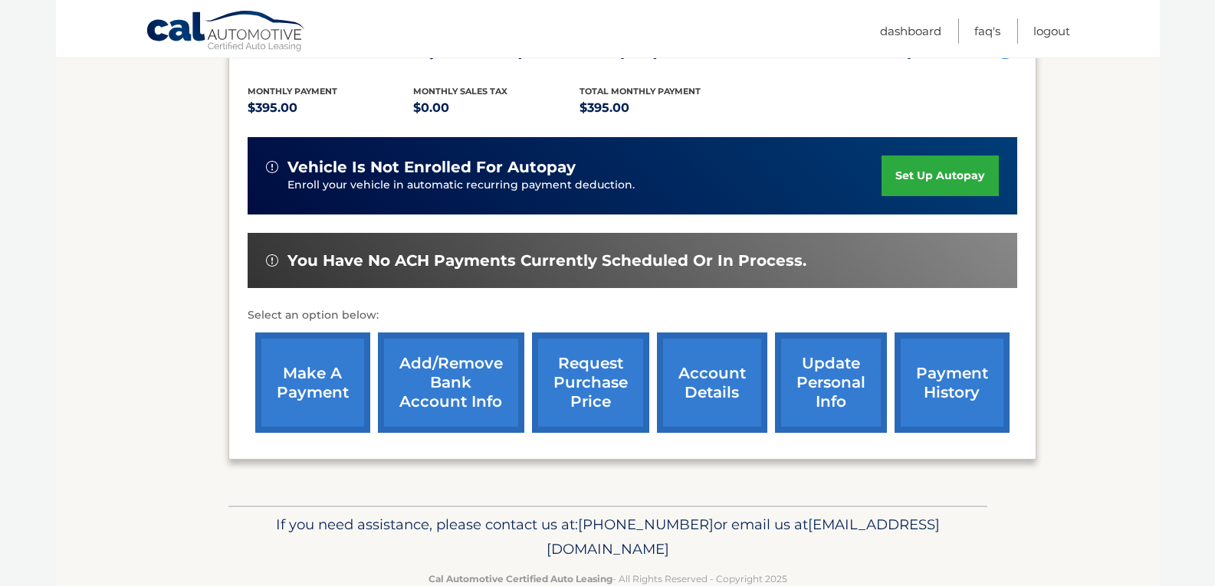
click at [334, 413] on link "make a payment" at bounding box center [312, 383] width 115 height 100
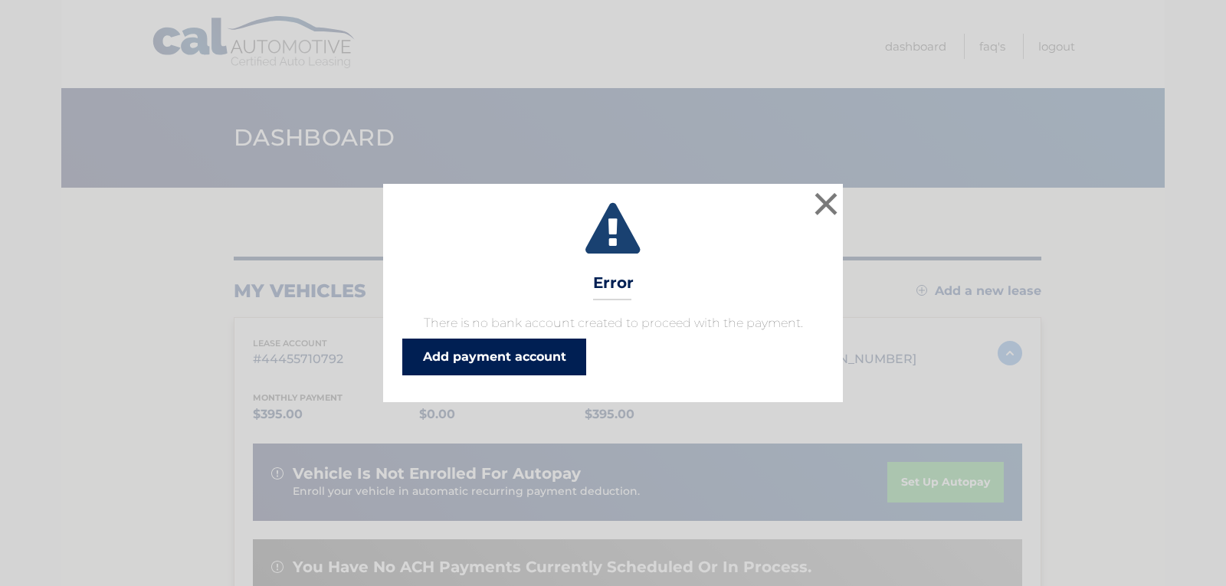
click at [555, 365] on link "Add payment account" at bounding box center [494, 357] width 184 height 37
click at [831, 200] on button "×" at bounding box center [826, 204] width 31 height 31
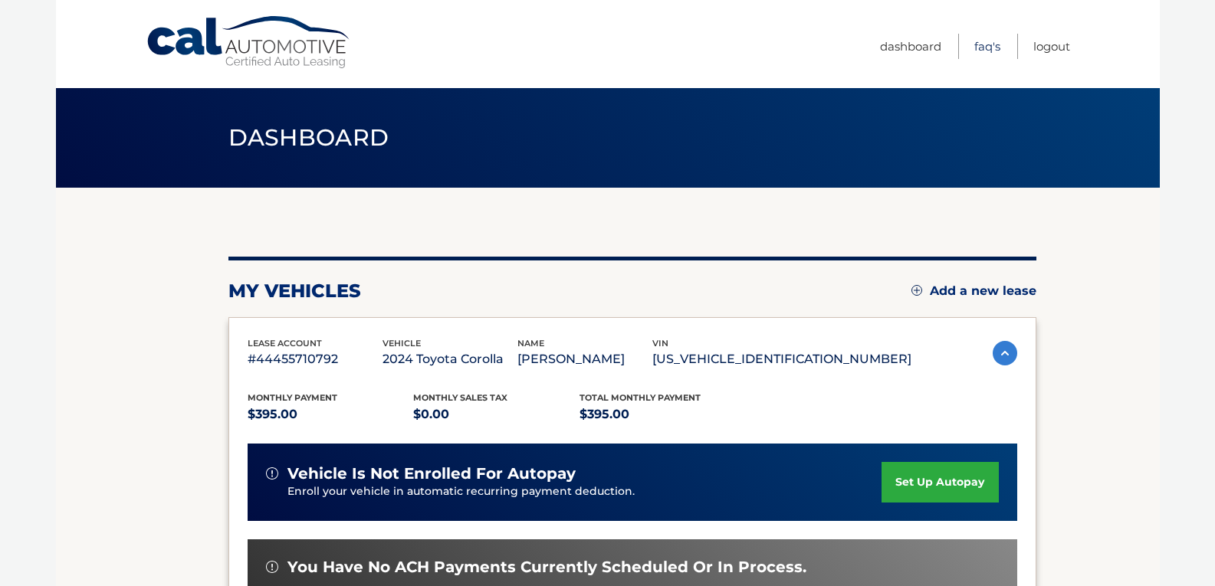
click at [983, 51] on link "FAQ's" at bounding box center [987, 46] width 26 height 25
